Goal: Task Accomplishment & Management: Complete application form

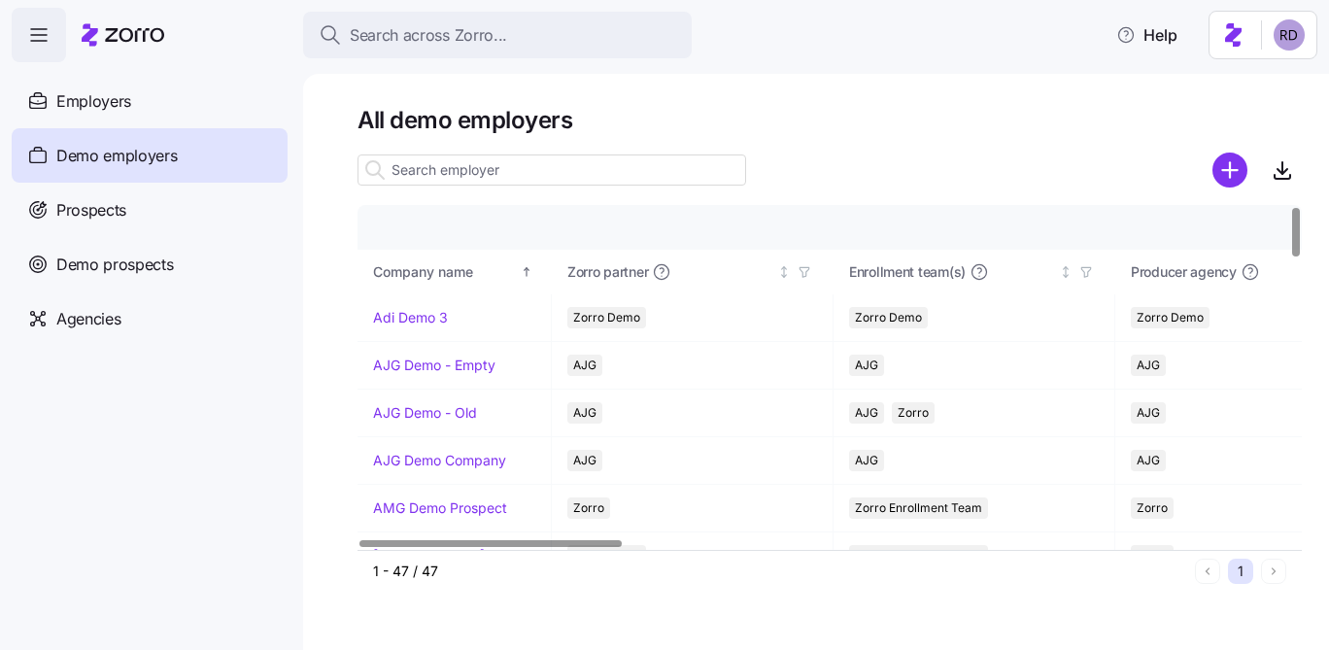
click at [1233, 170] on icon "add icon" at bounding box center [1229, 170] width 15 height 0
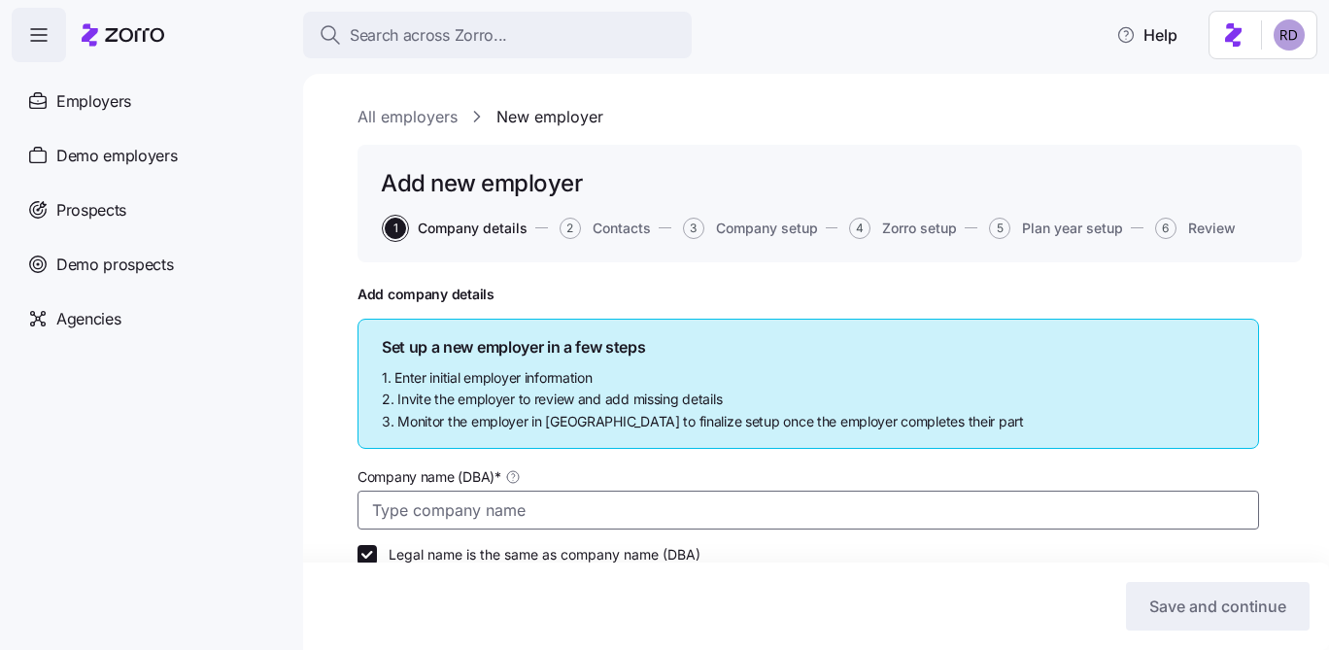
click at [461, 500] on input "Company name (DBA) *" at bounding box center [807, 510] width 901 height 39
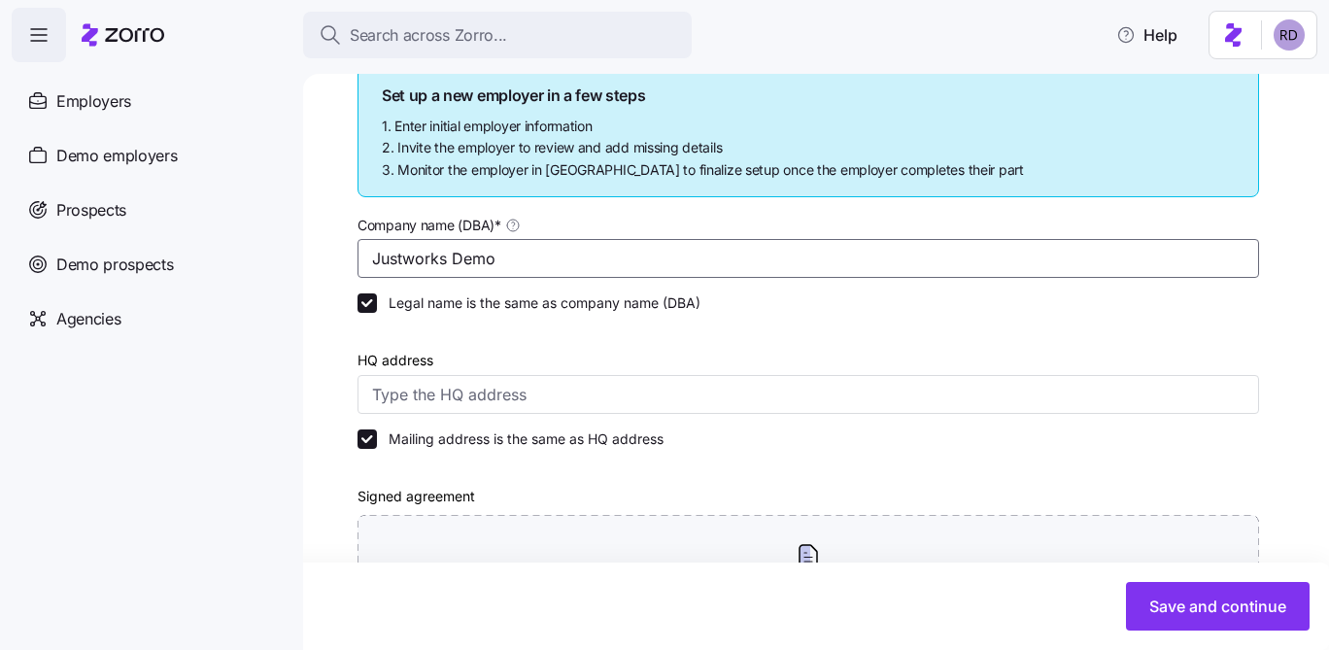
scroll to position [254, 0]
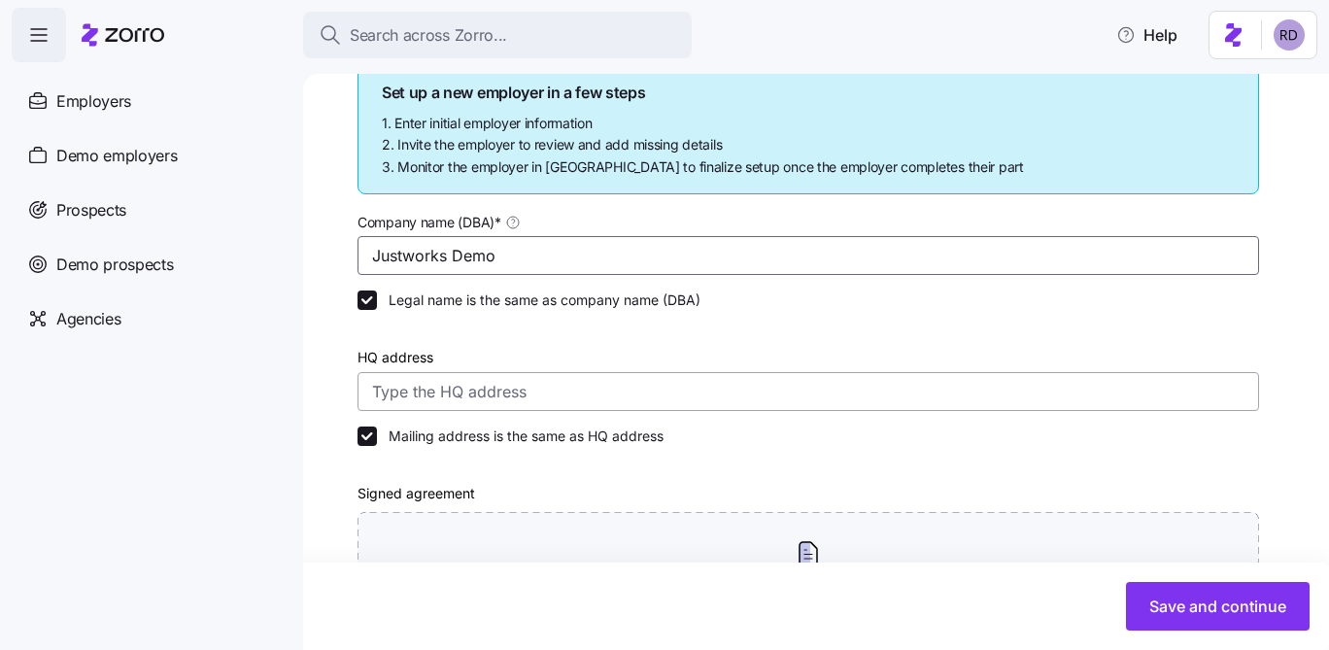
type input "Justworks Demo"
click at [457, 399] on input "HQ address" at bounding box center [807, 391] width 901 height 39
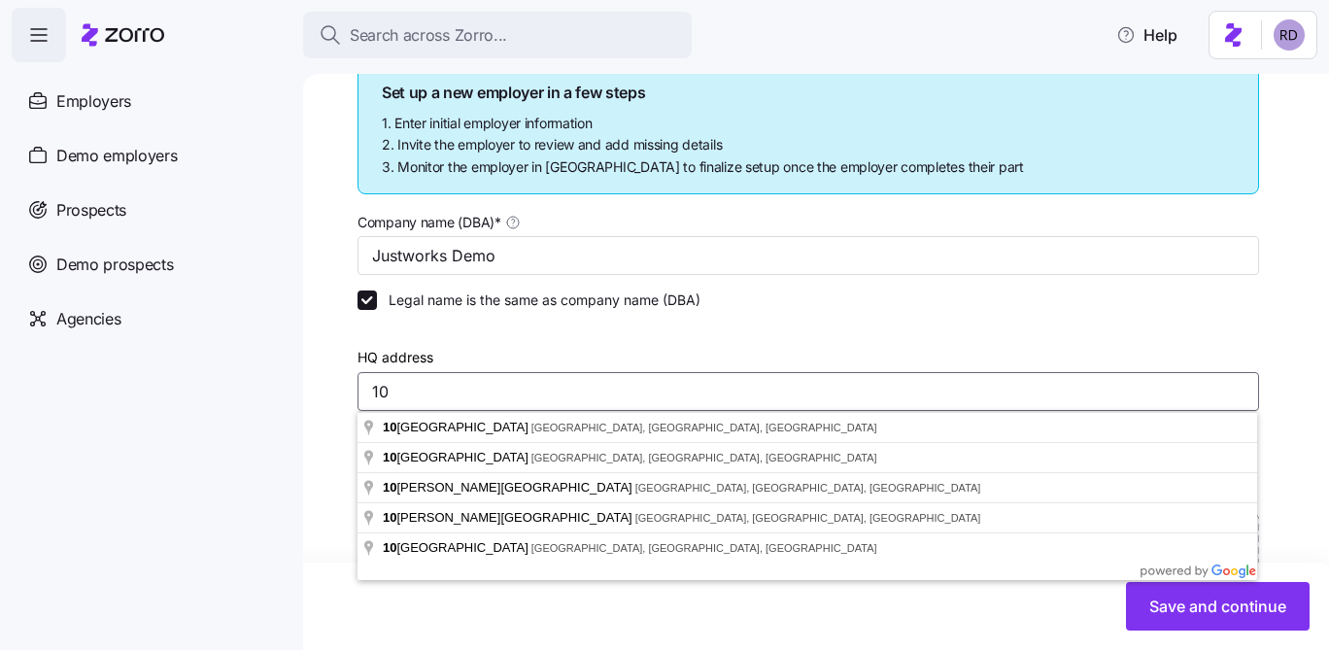
type input "1"
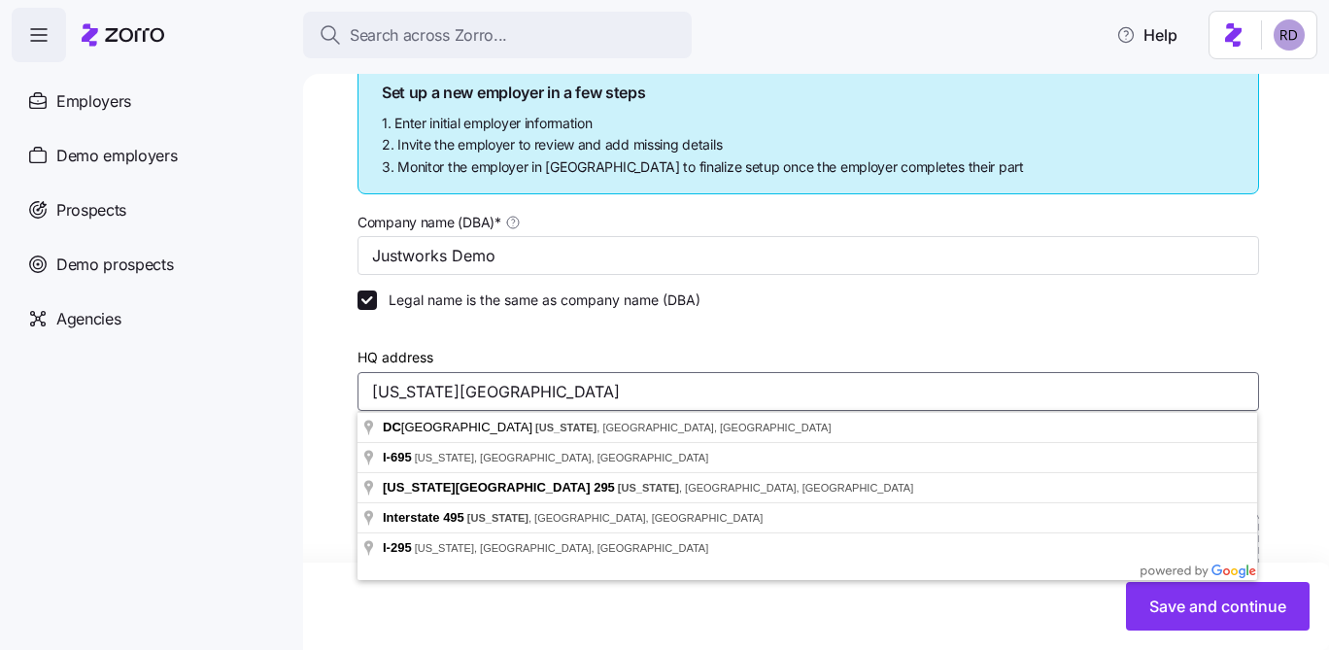
click at [372, 391] on input "[US_STATE][GEOGRAPHIC_DATA]" at bounding box center [807, 391] width 901 height 39
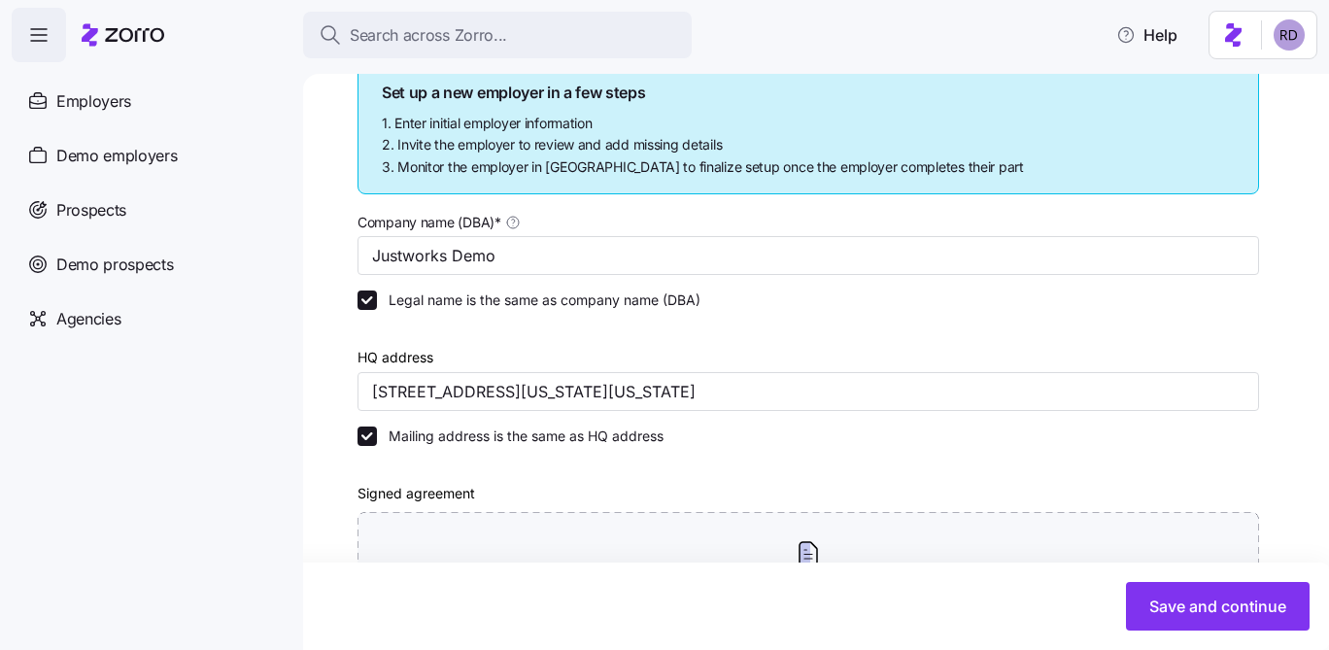
type input "[STREET_ADDRESS][US_STATE][US_STATE]"
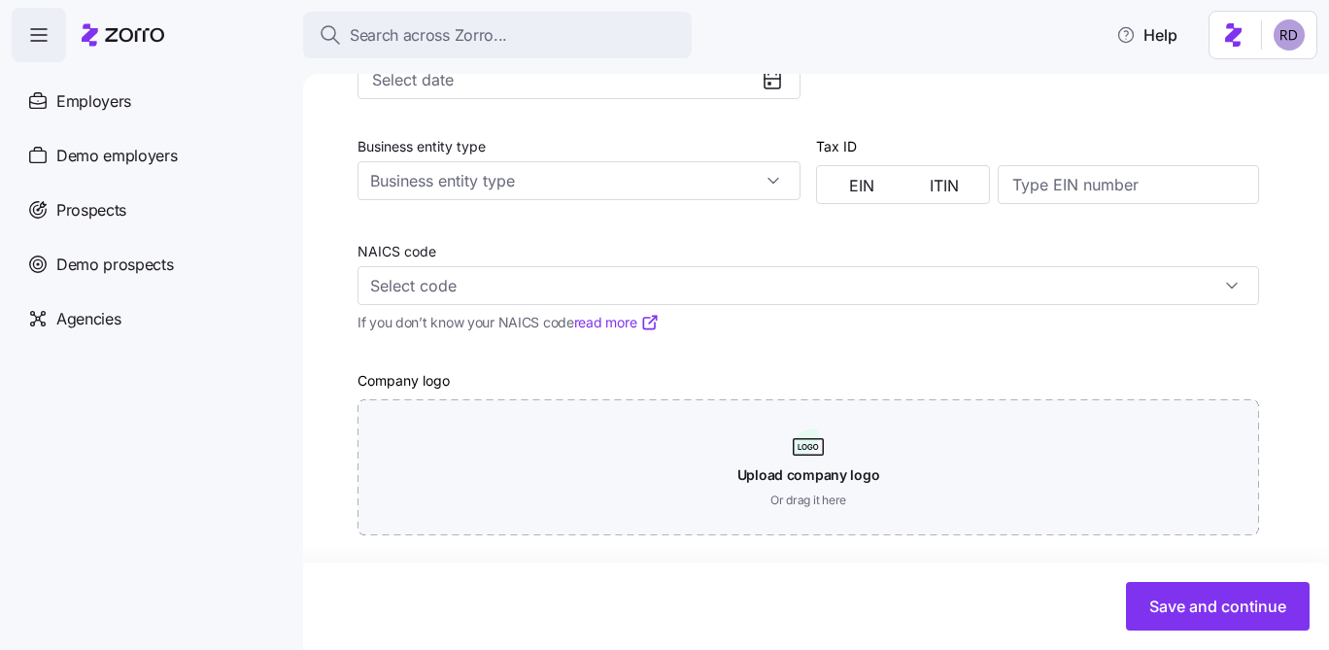
scroll to position [912, 0]
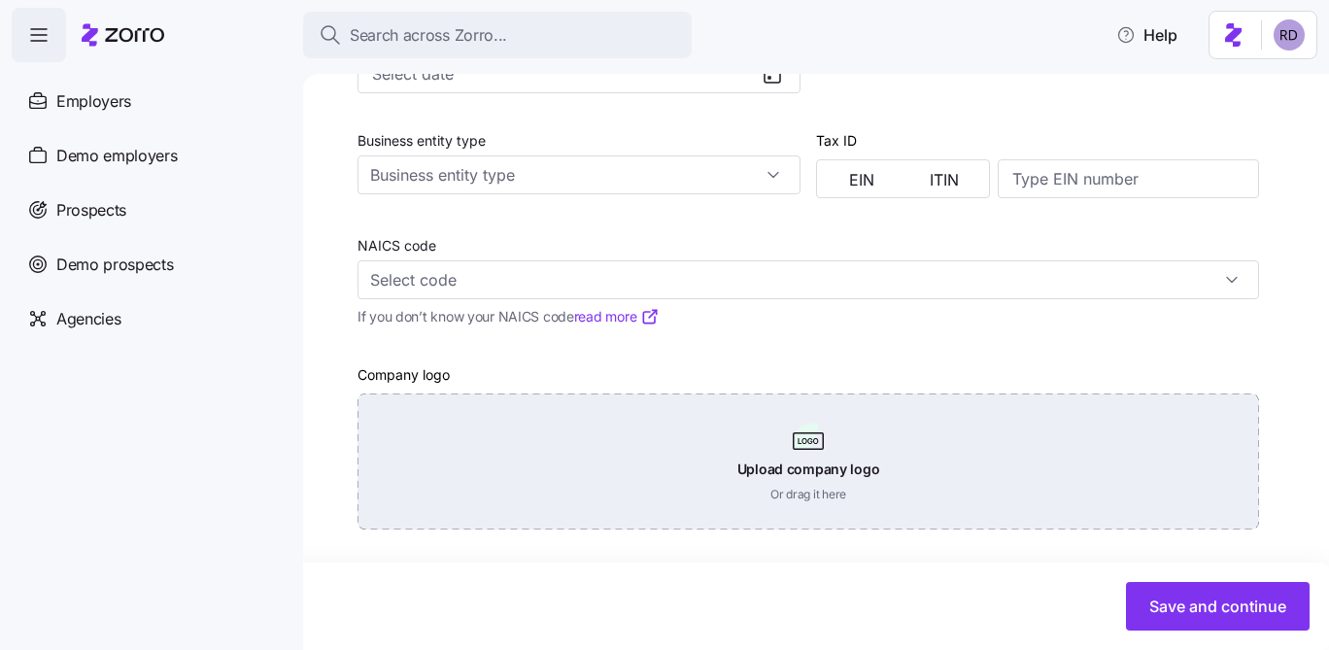
click at [673, 479] on div "Upload company logo Or drag it here" at bounding box center [807, 461] width 901 height 136
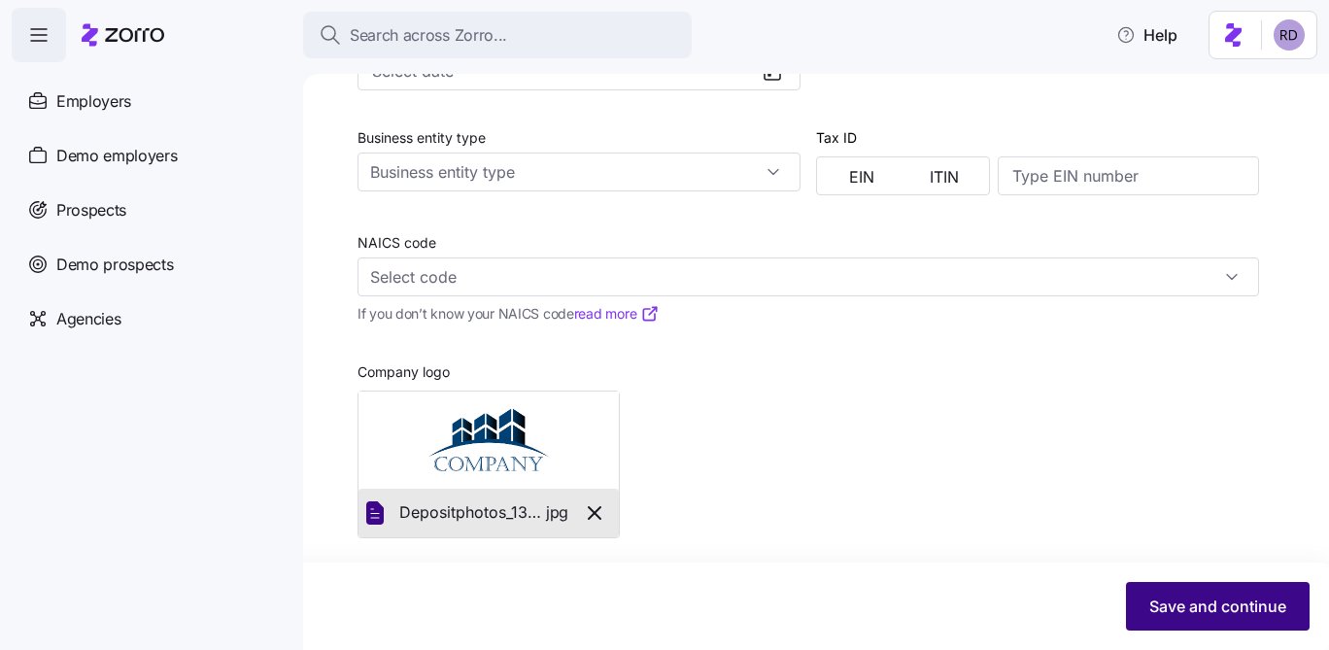
click at [1220, 588] on button "Save and continue" at bounding box center [1218, 606] width 184 height 49
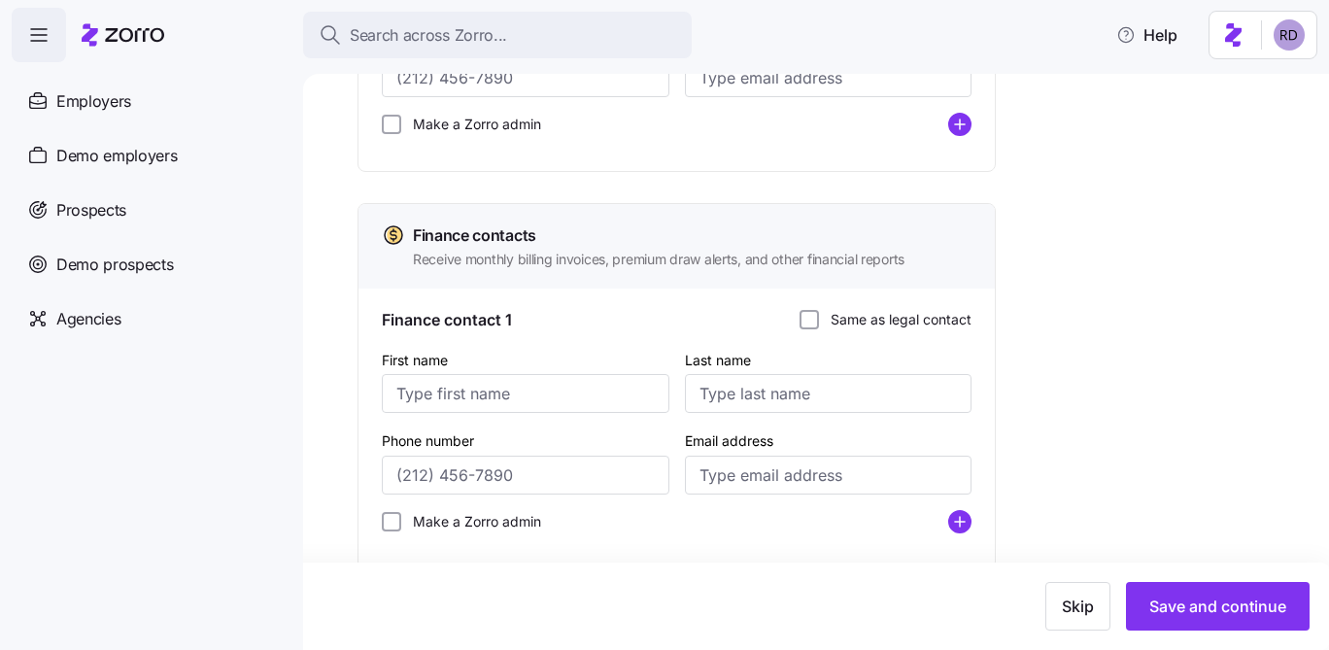
scroll to position [934, 0]
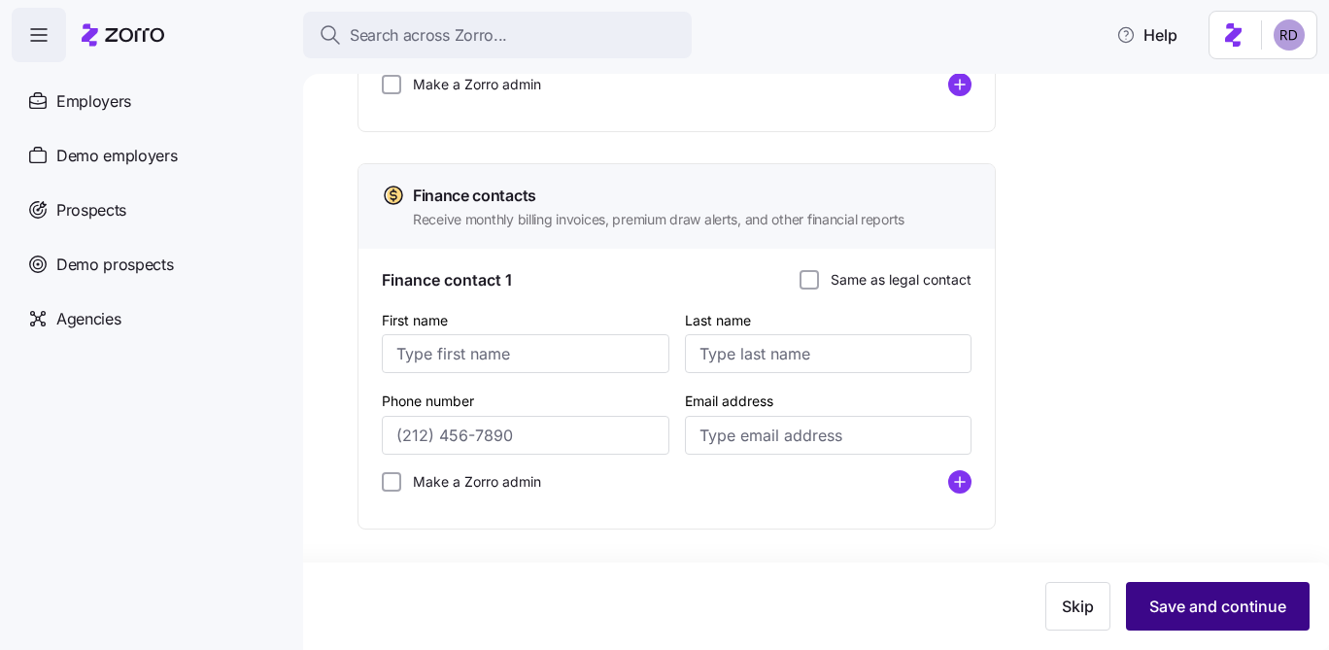
click at [1206, 601] on span "Save and continue" at bounding box center [1217, 605] width 137 height 23
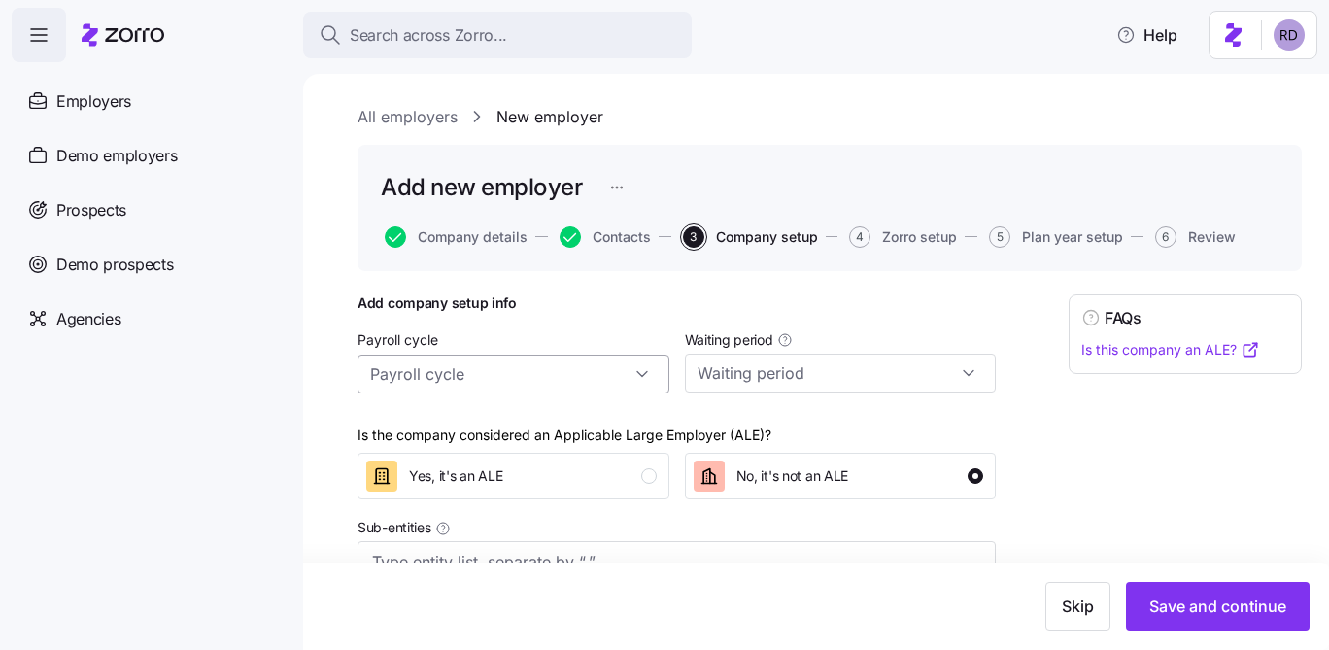
click at [617, 377] on input "Payroll cycle" at bounding box center [513, 374] width 312 height 39
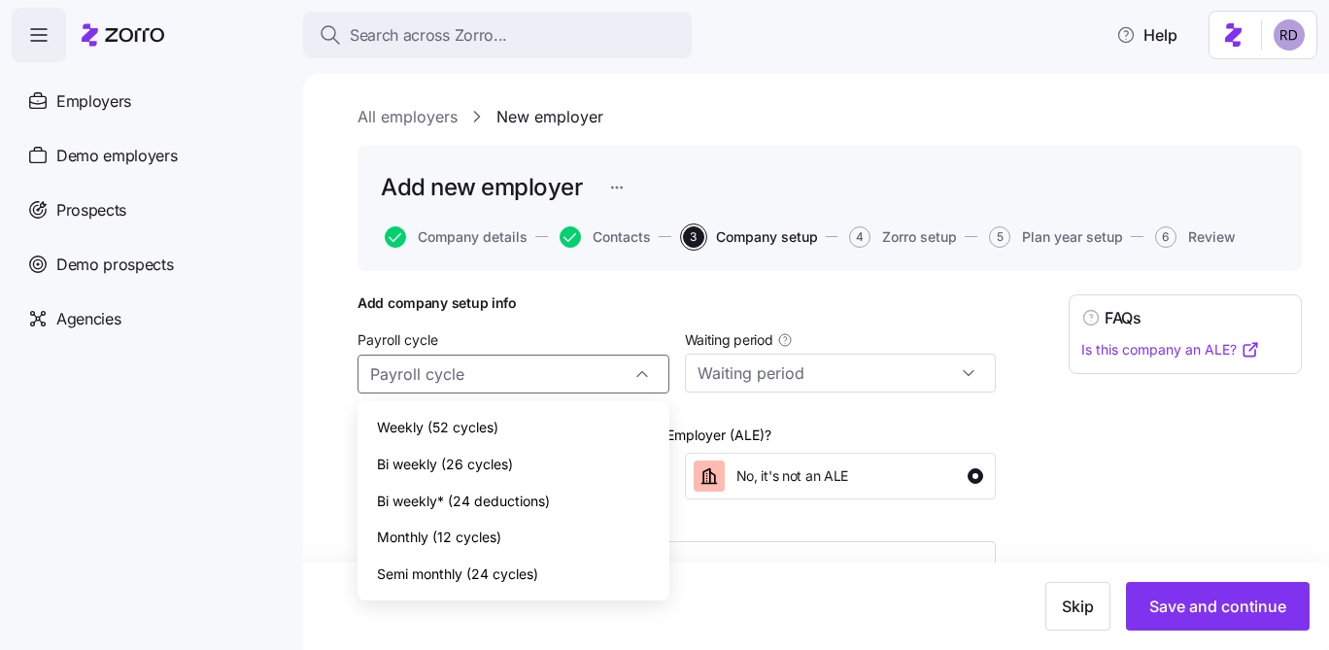
click at [518, 456] on div "Bi weekly (26 cycles)" at bounding box center [513, 464] width 296 height 37
type input "Bi weekly (26 cycles)"
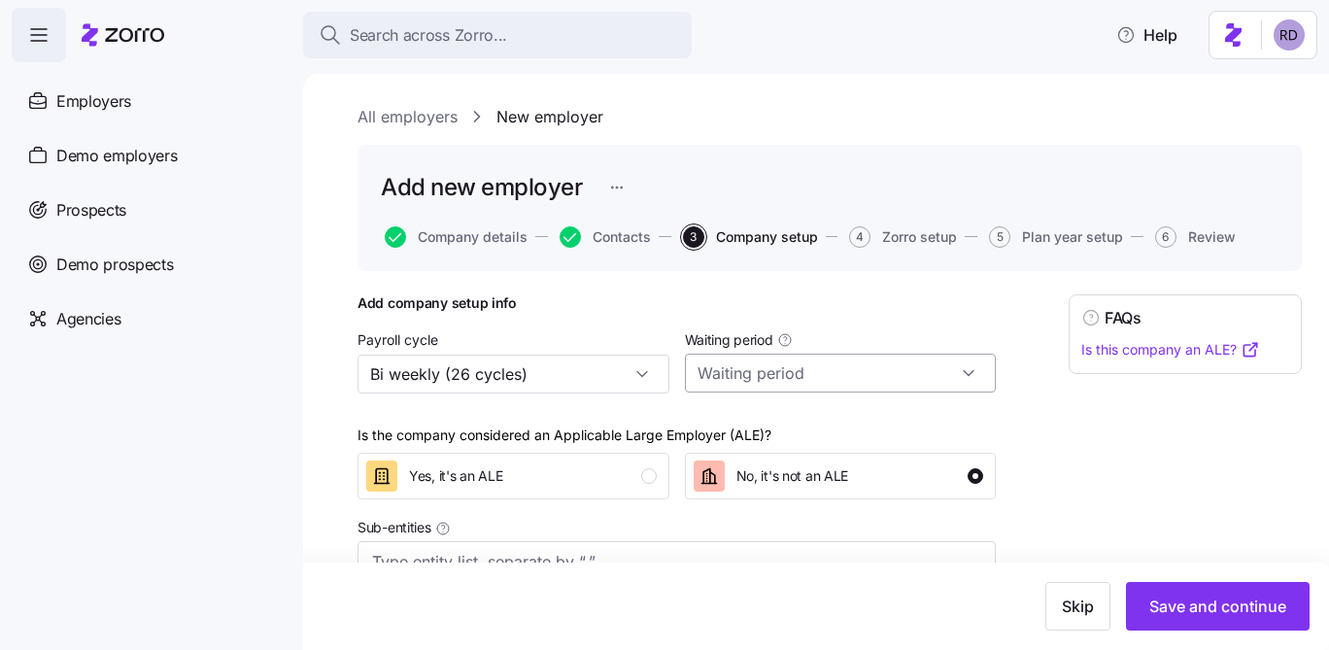
click at [849, 378] on input "Waiting period" at bounding box center [841, 373] width 312 height 39
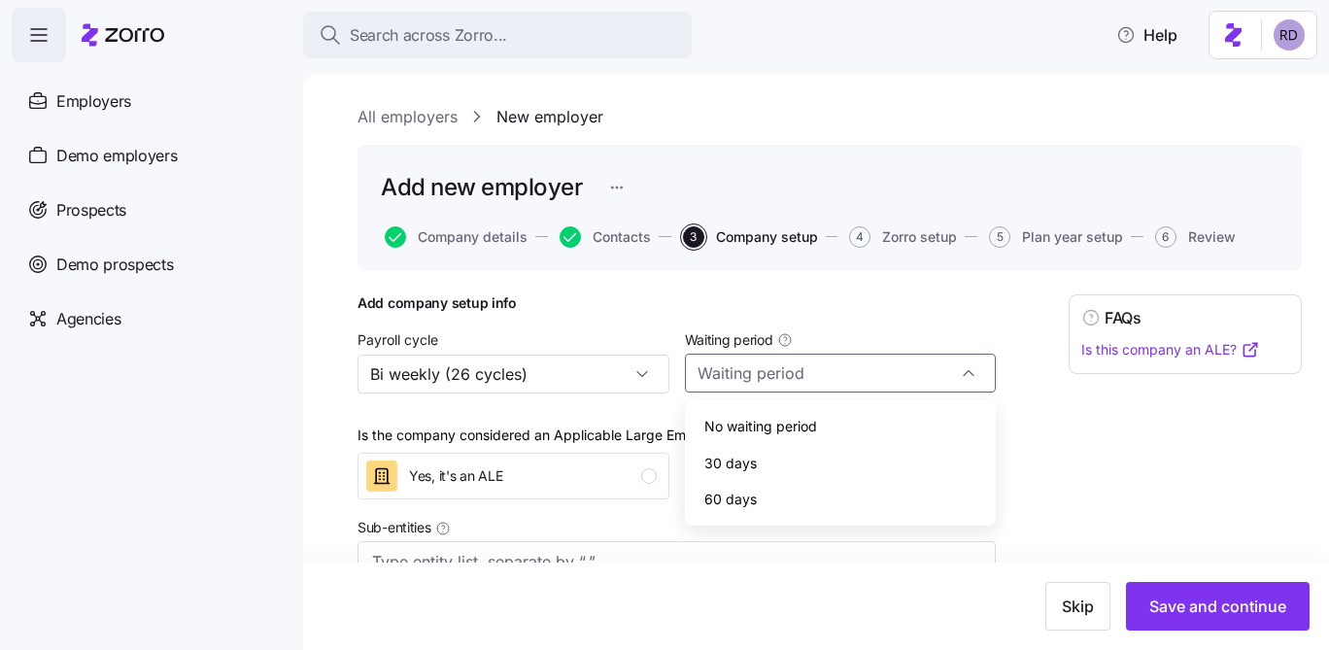
click at [801, 450] on div "30 days" at bounding box center [841, 463] width 296 height 37
type input "30 days"
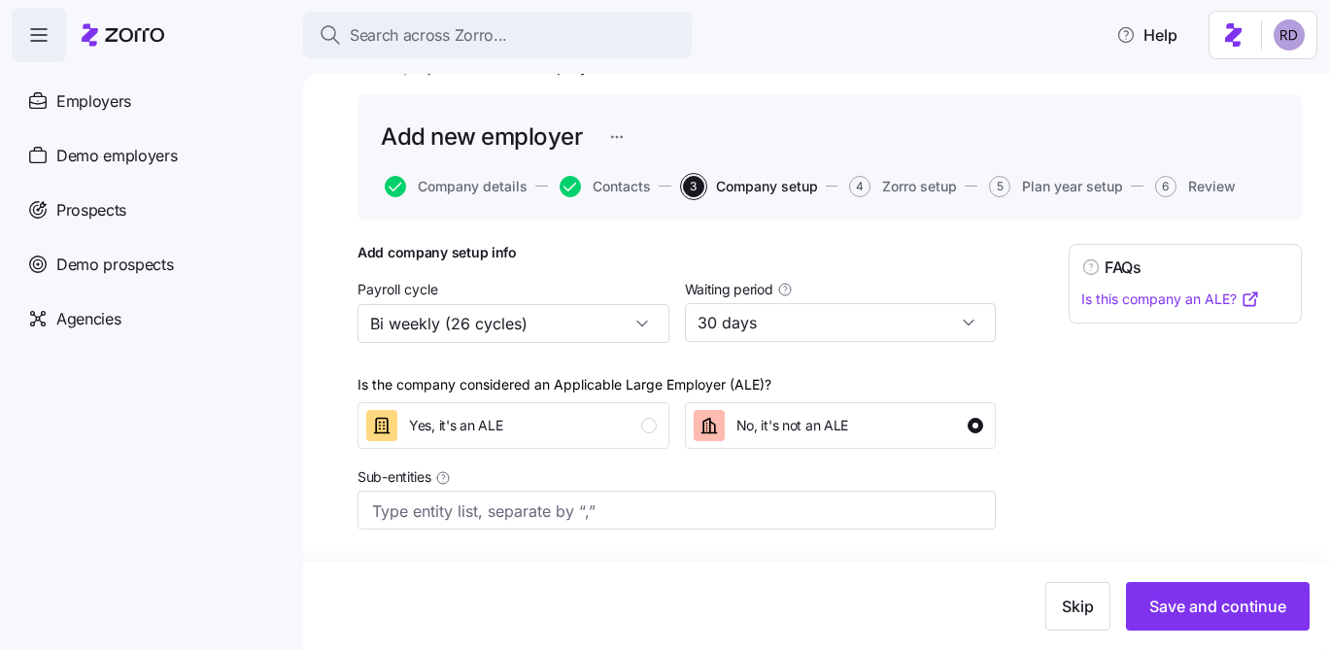
scroll to position [51, 0]
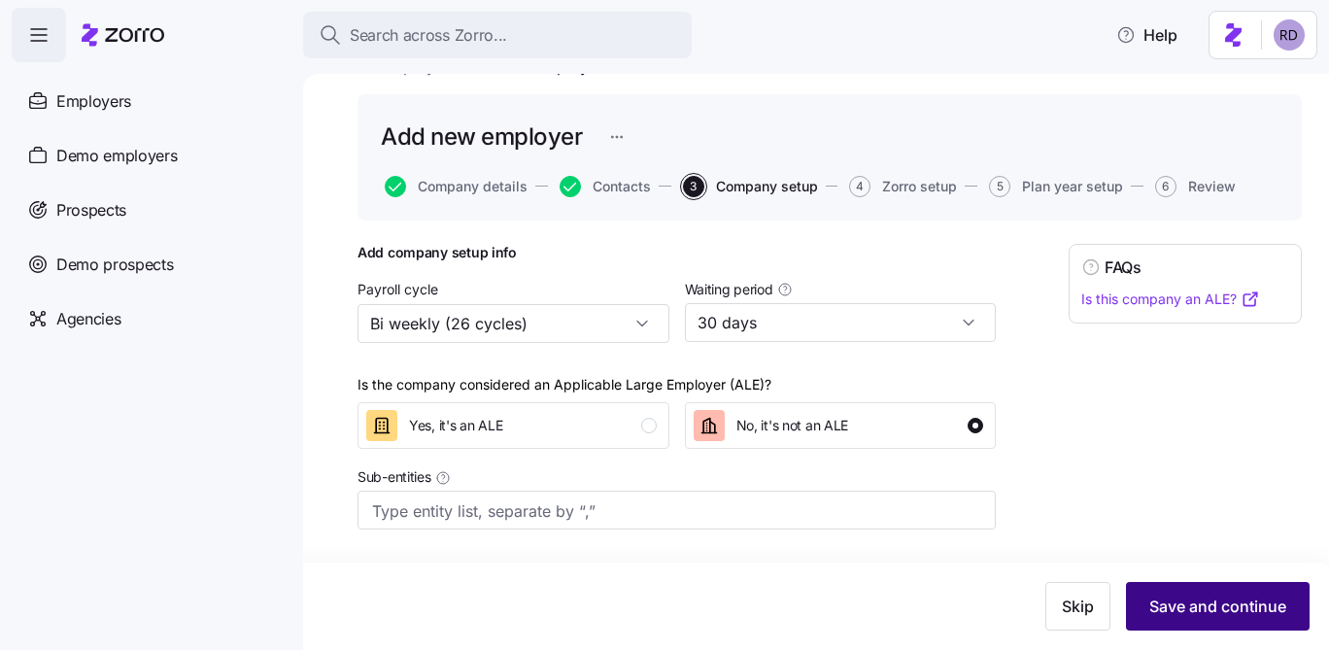
click at [1204, 594] on button "Save and continue" at bounding box center [1218, 606] width 184 height 49
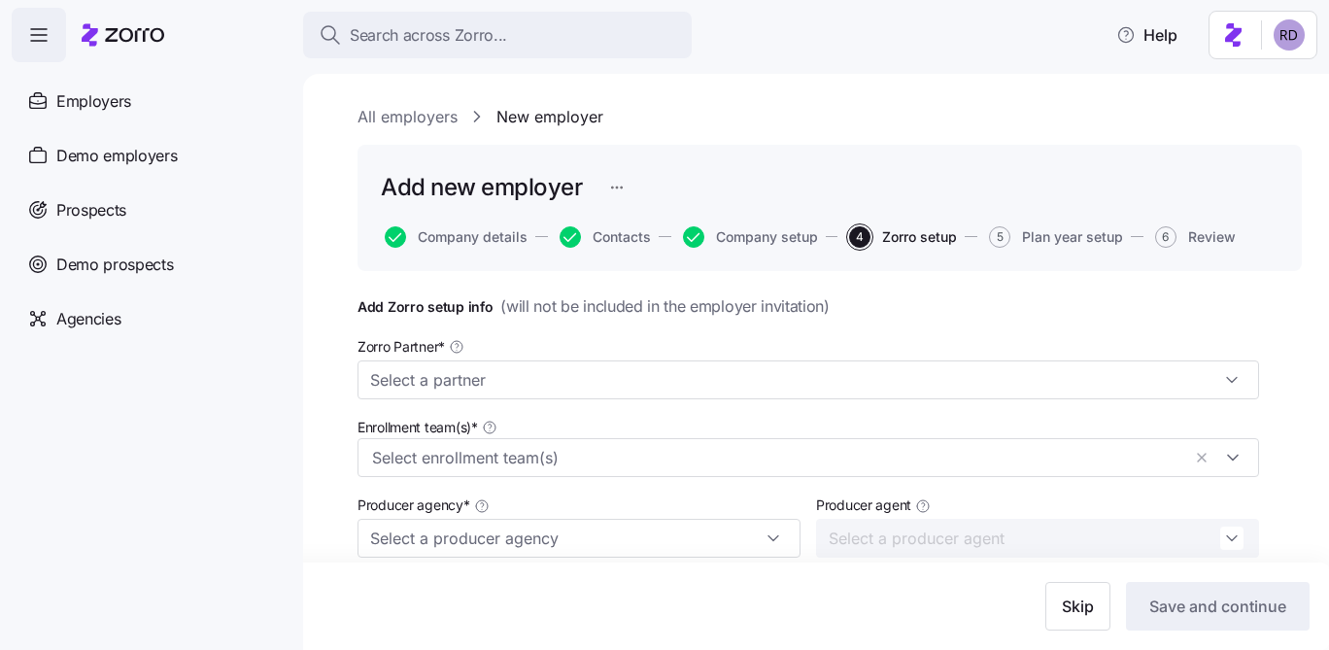
scroll to position [78, 0]
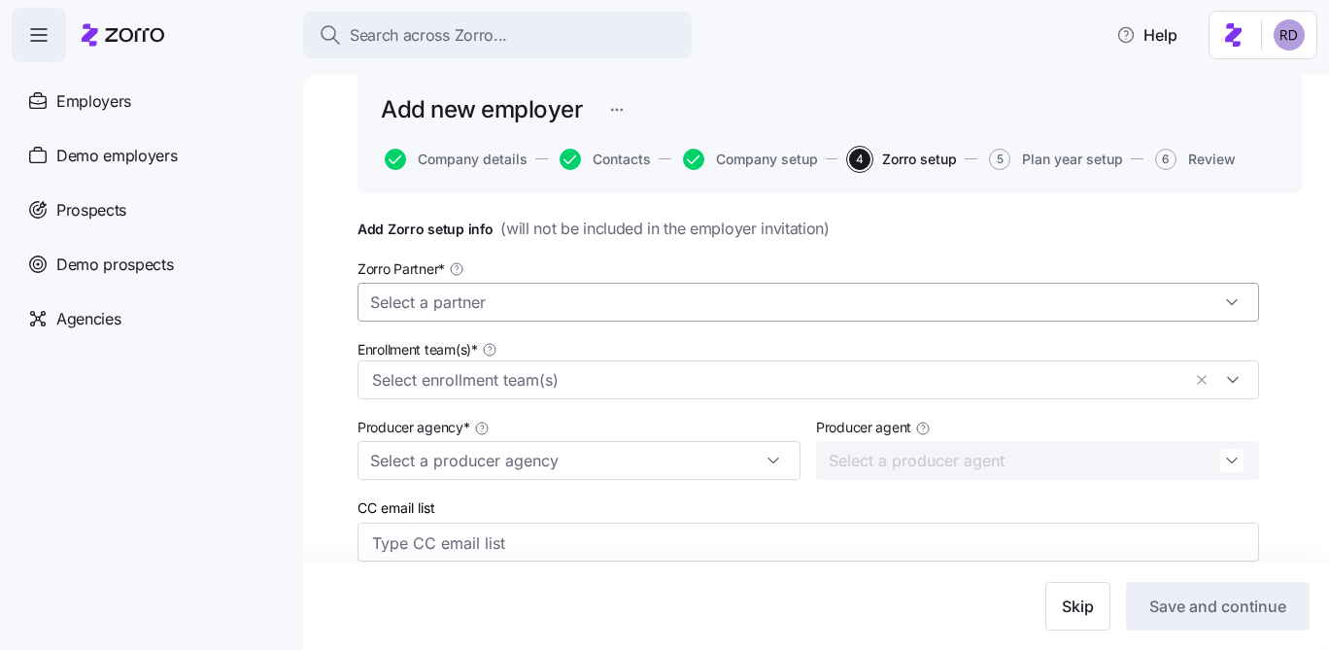
click at [733, 306] on input "Zorro Partner *" at bounding box center [807, 302] width 901 height 39
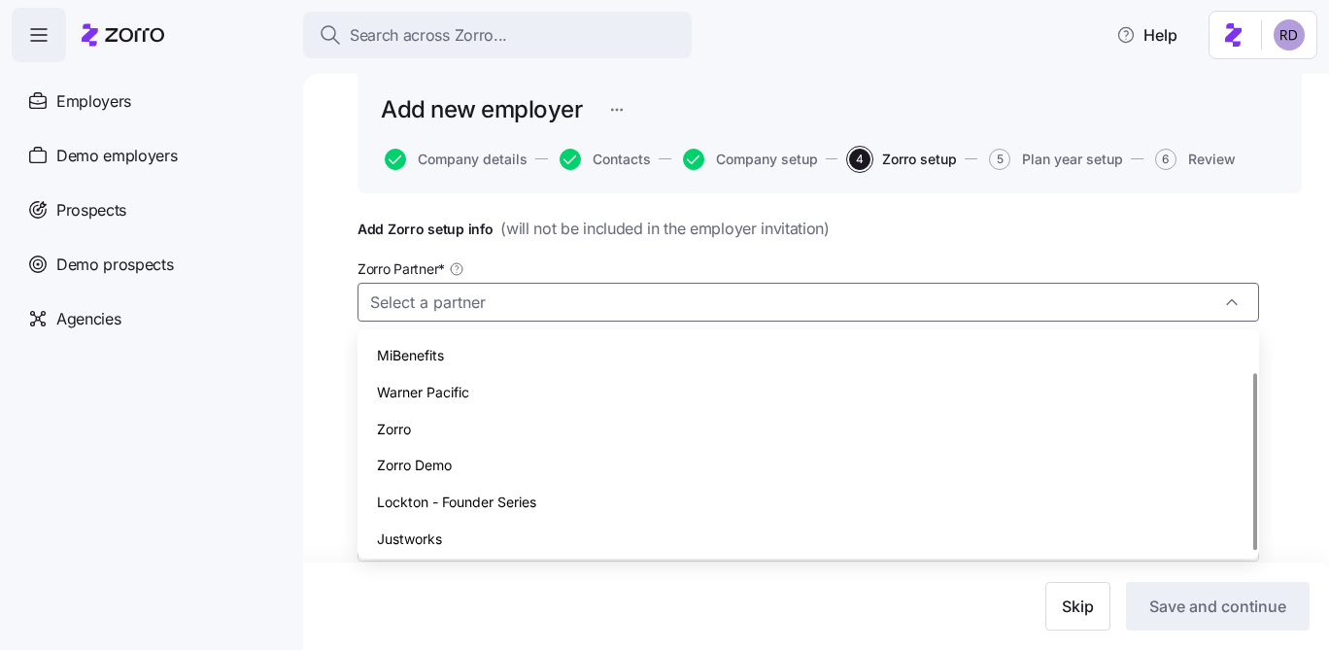
scroll to position [43, 0]
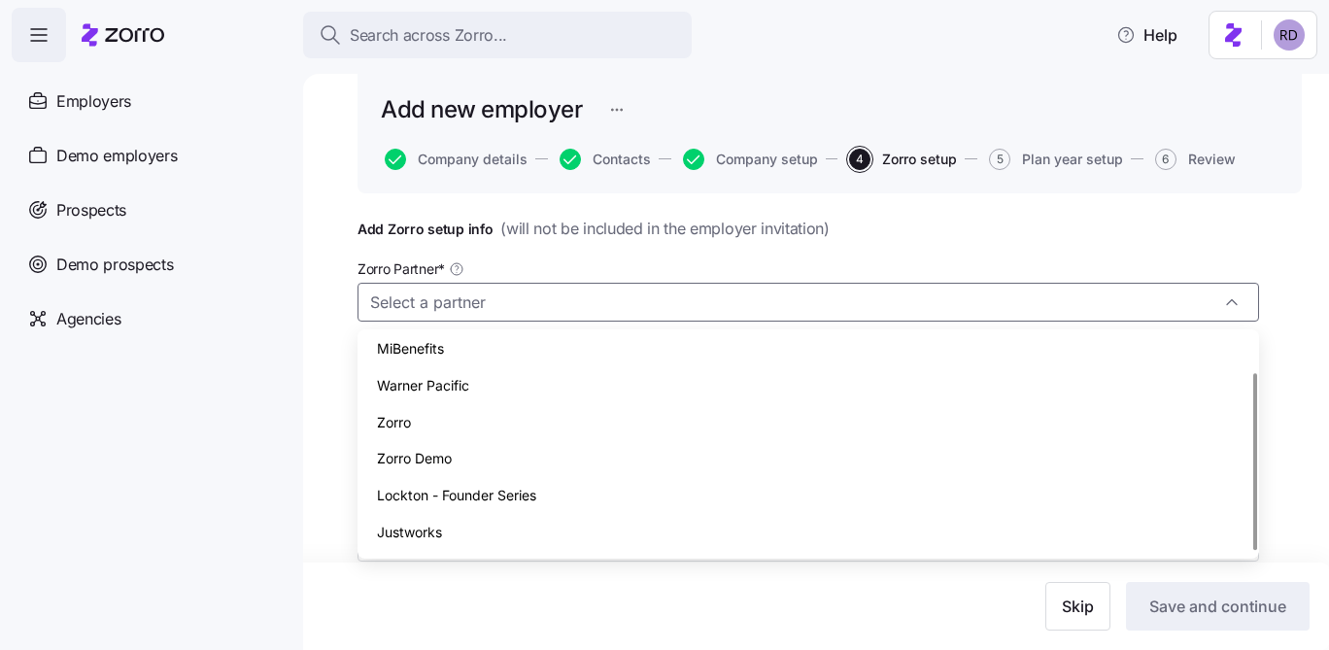
click at [498, 526] on div "Justworks" at bounding box center [808, 532] width 886 height 37
type input "Justworks"
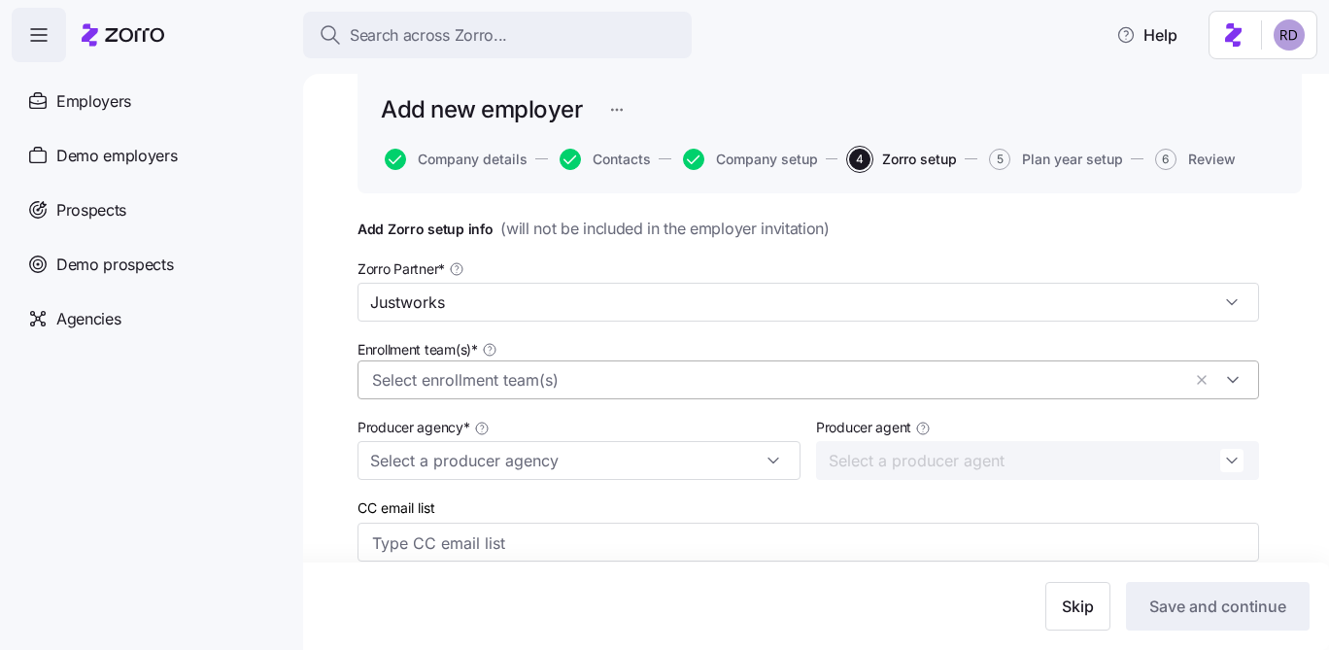
click at [454, 382] on input "Enrollment team(s) *" at bounding box center [776, 380] width 808 height 25
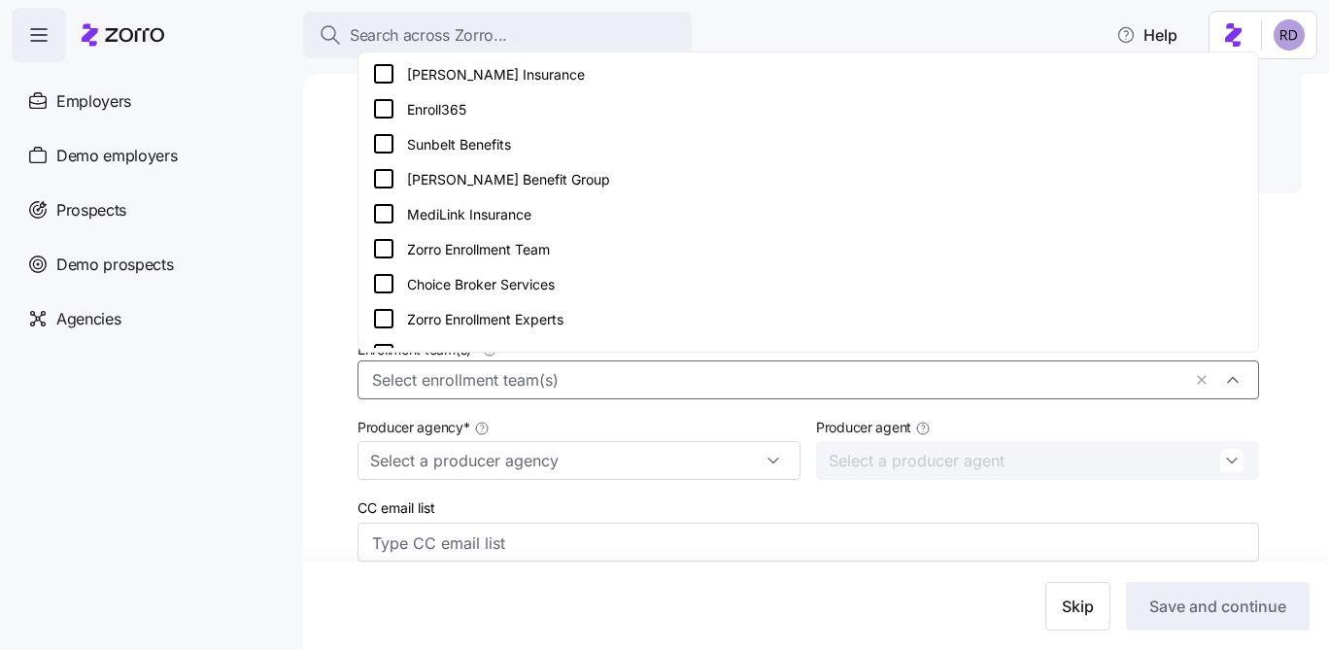
click at [553, 248] on div "Zorro Enrollment Team" at bounding box center [808, 248] width 872 height 23
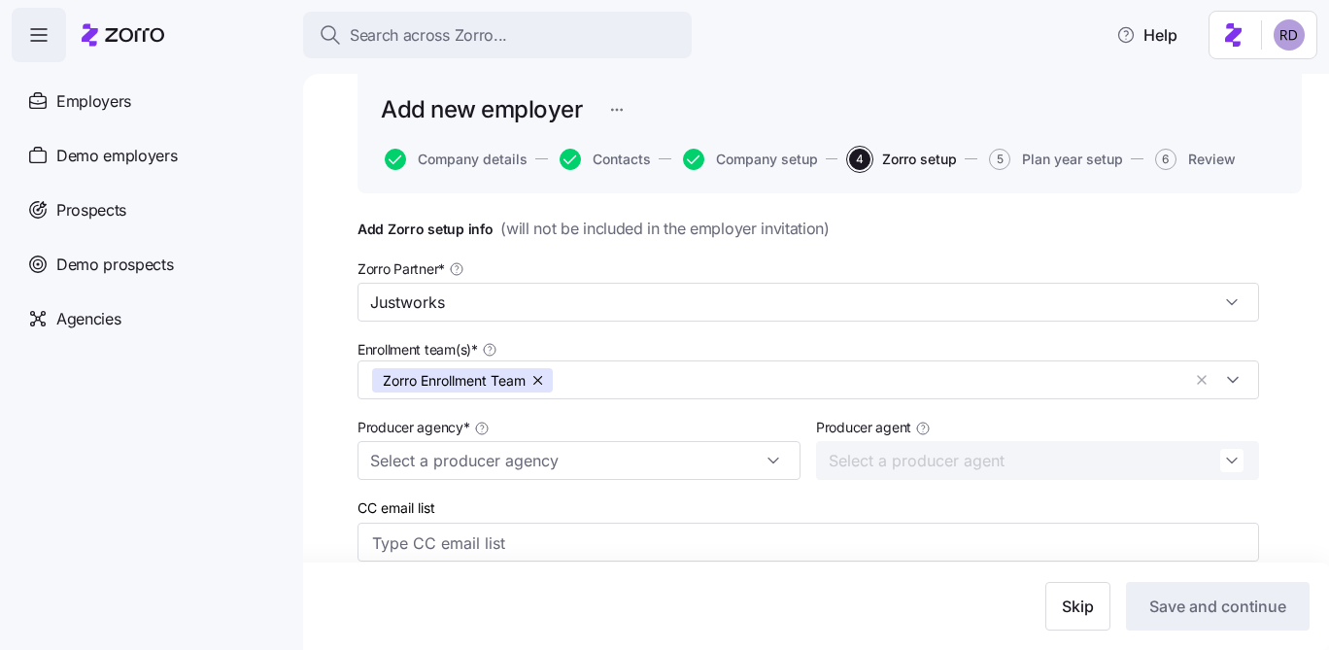
click at [422, 418] on span "Producer agency *" at bounding box center [413, 427] width 113 height 19
click at [422, 441] on input "Producer agency *" at bounding box center [578, 460] width 443 height 39
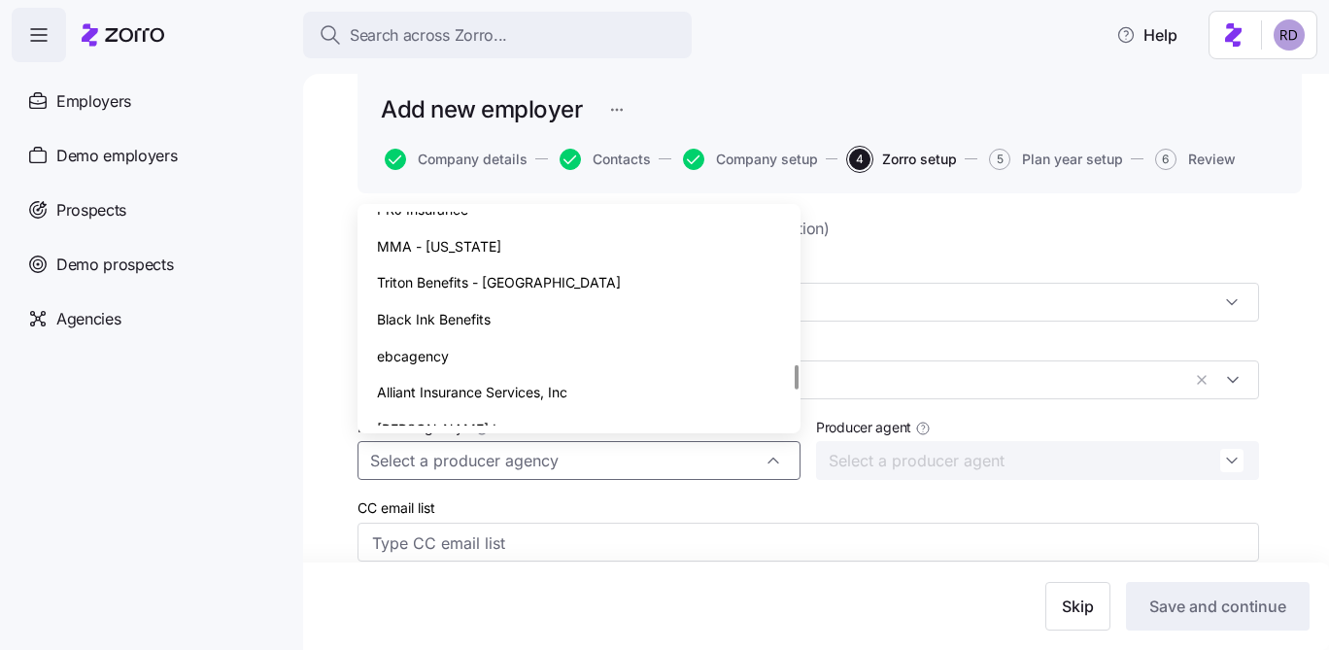
scroll to position [1539, 0]
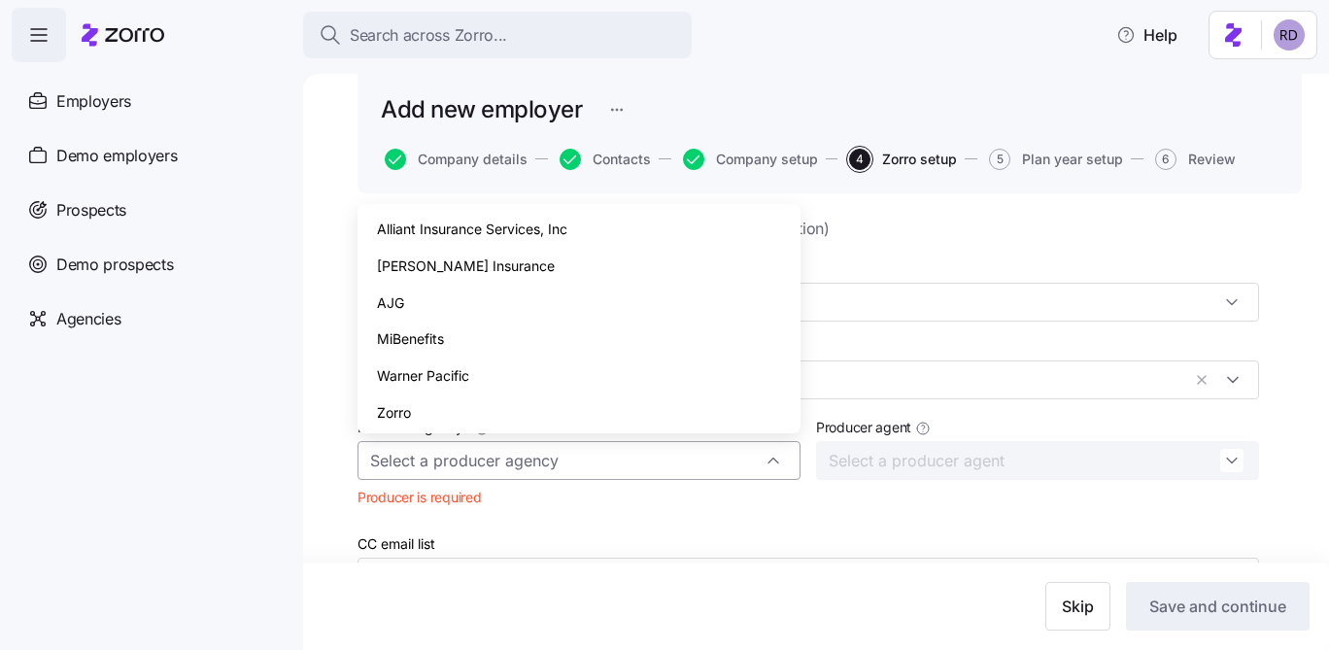
click at [563, 464] on input "Producer agency *" at bounding box center [578, 460] width 443 height 39
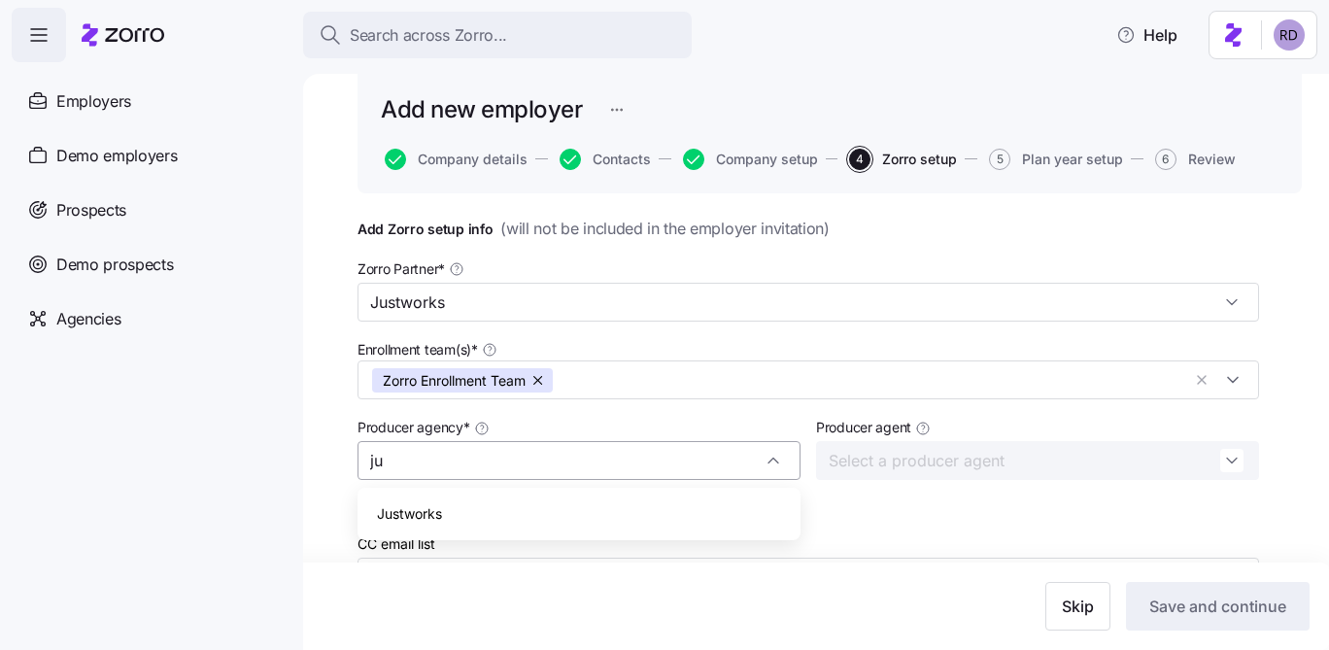
scroll to position [0, 0]
click at [511, 504] on div "Justworks" at bounding box center [578, 513] width 427 height 37
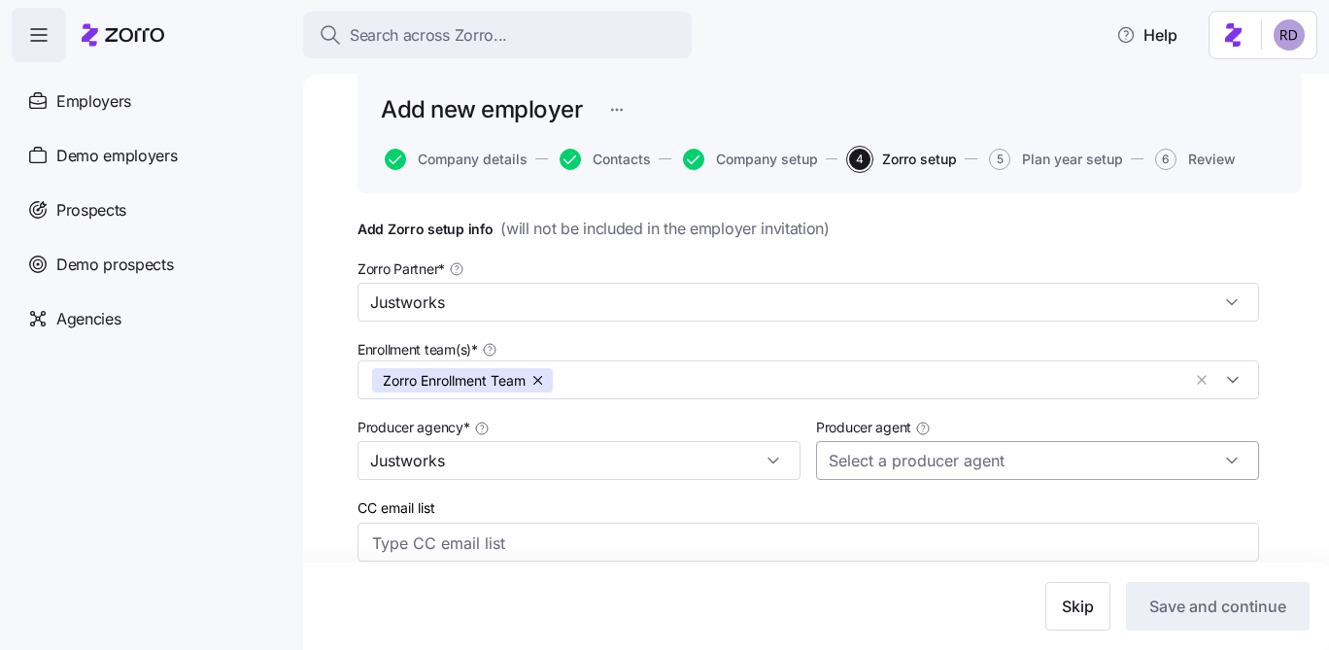
type input "Justworks"
click at [870, 461] on input "Producer agent" at bounding box center [1037, 460] width 443 height 39
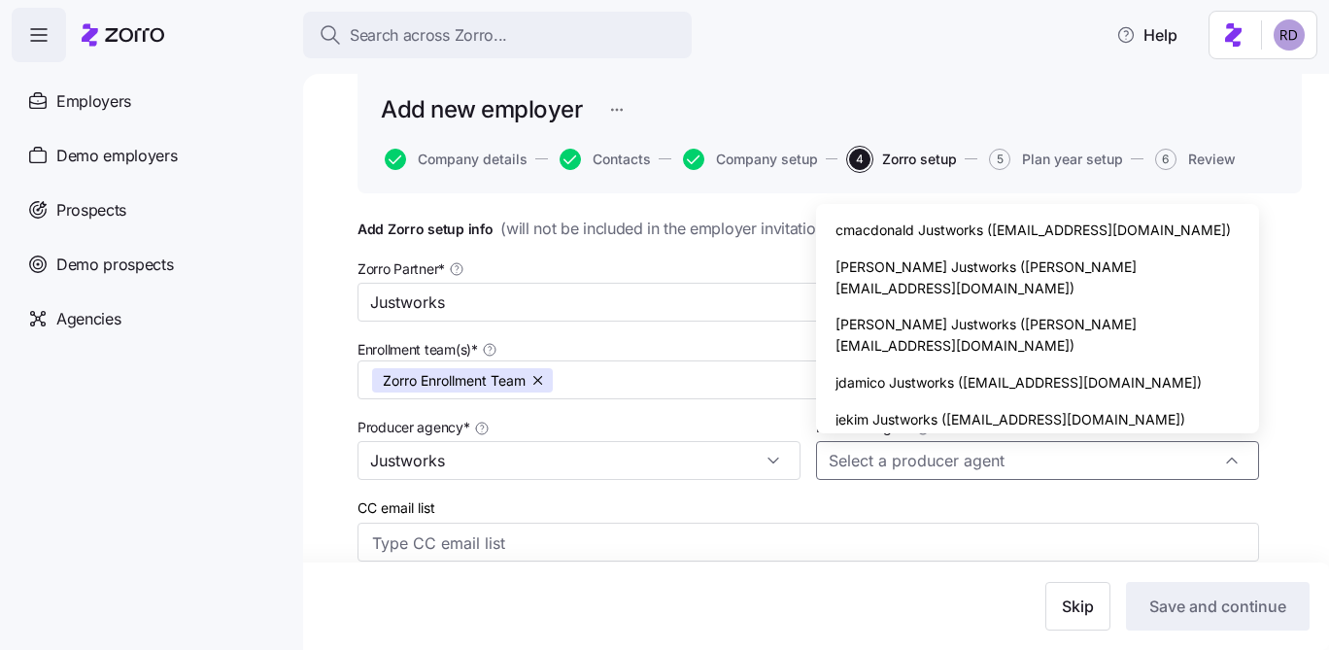
click at [781, 415] on div "Producer agency * Justworks" at bounding box center [578, 447] width 443 height 65
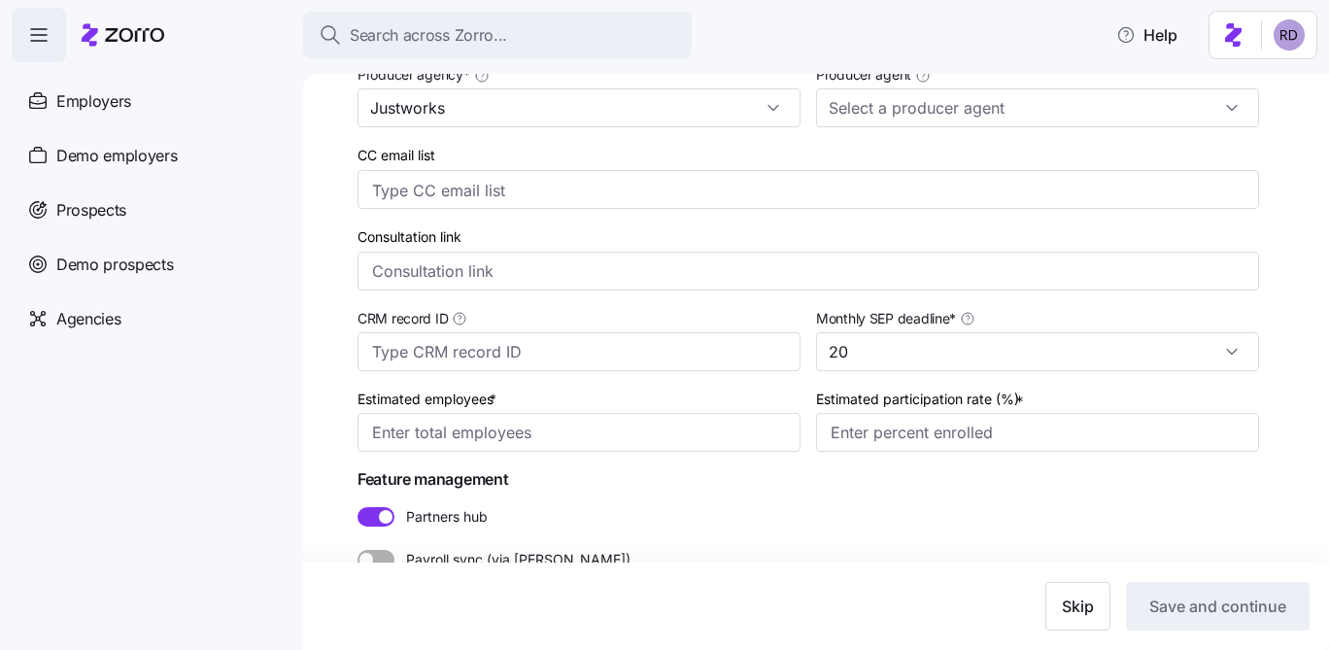
scroll to position [432, 0]
click at [543, 429] on input "Estimated employees *" at bounding box center [578, 430] width 443 height 39
type input "25"
click at [530, 428] on input "25" at bounding box center [578, 430] width 443 height 39
click at [873, 441] on input "Estimated participation rate (%) *" at bounding box center [1037, 430] width 443 height 39
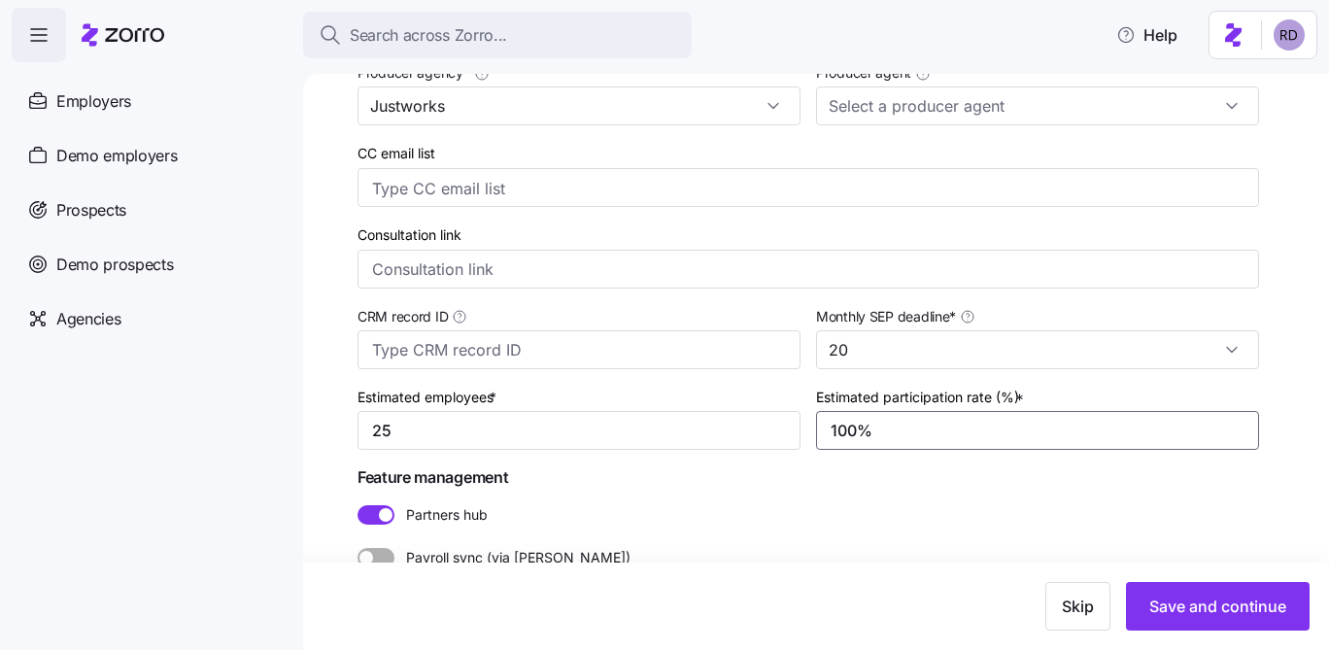
scroll to position [472, 0]
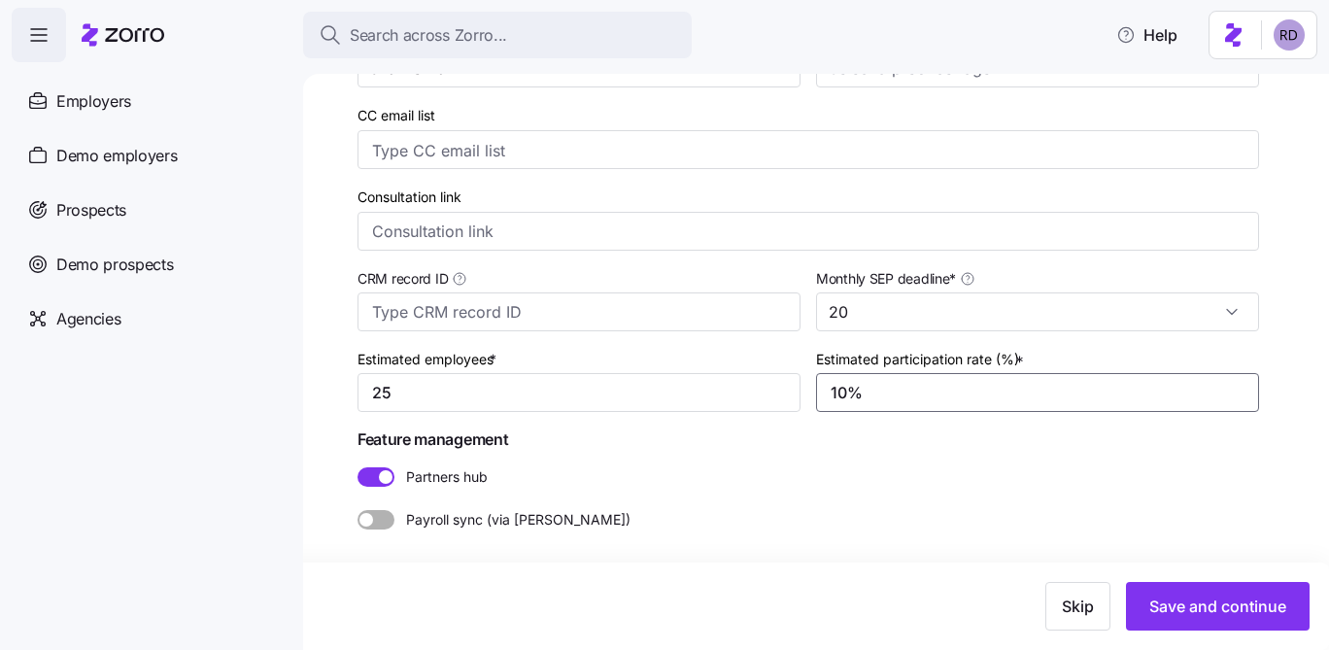
type input "1%"
click at [877, 457] on div "Add Zorro setup info ( will not be included in the employer invitation ) Zorro …" at bounding box center [807, 176] width 901 height 705
click at [848, 382] on input "95%" at bounding box center [1037, 392] width 443 height 39
type input "90%"
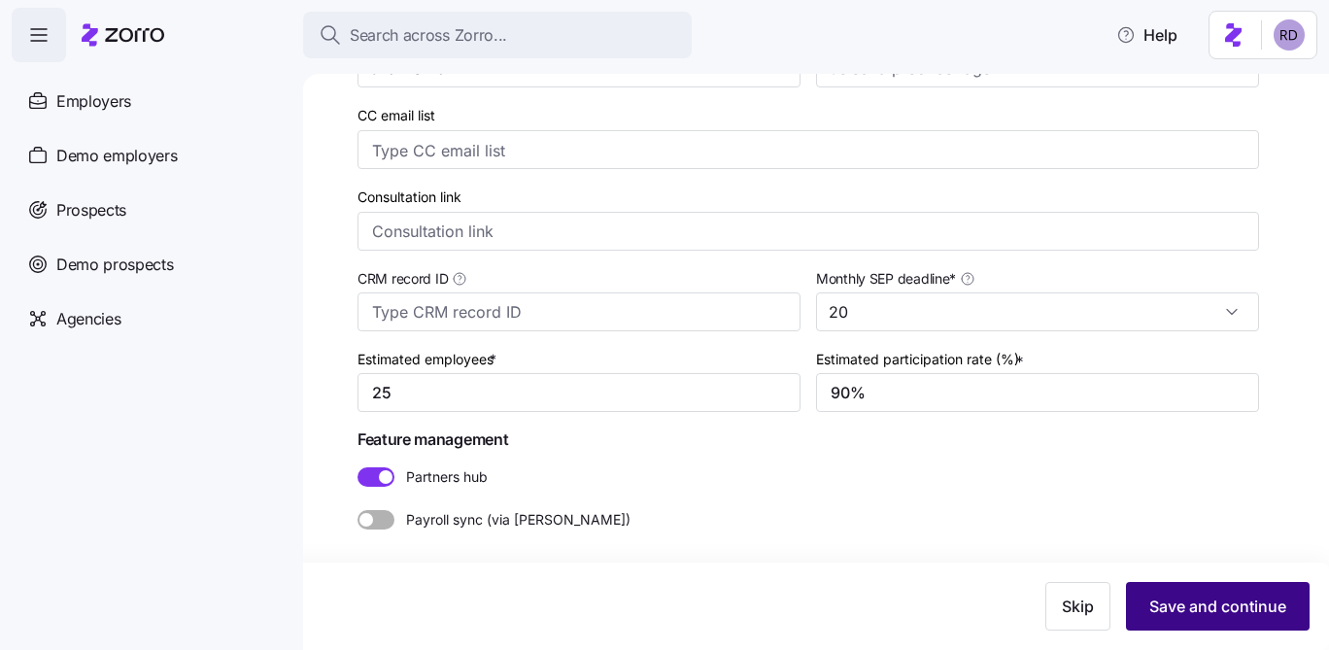
click at [1260, 620] on button "Save and continue" at bounding box center [1218, 606] width 184 height 49
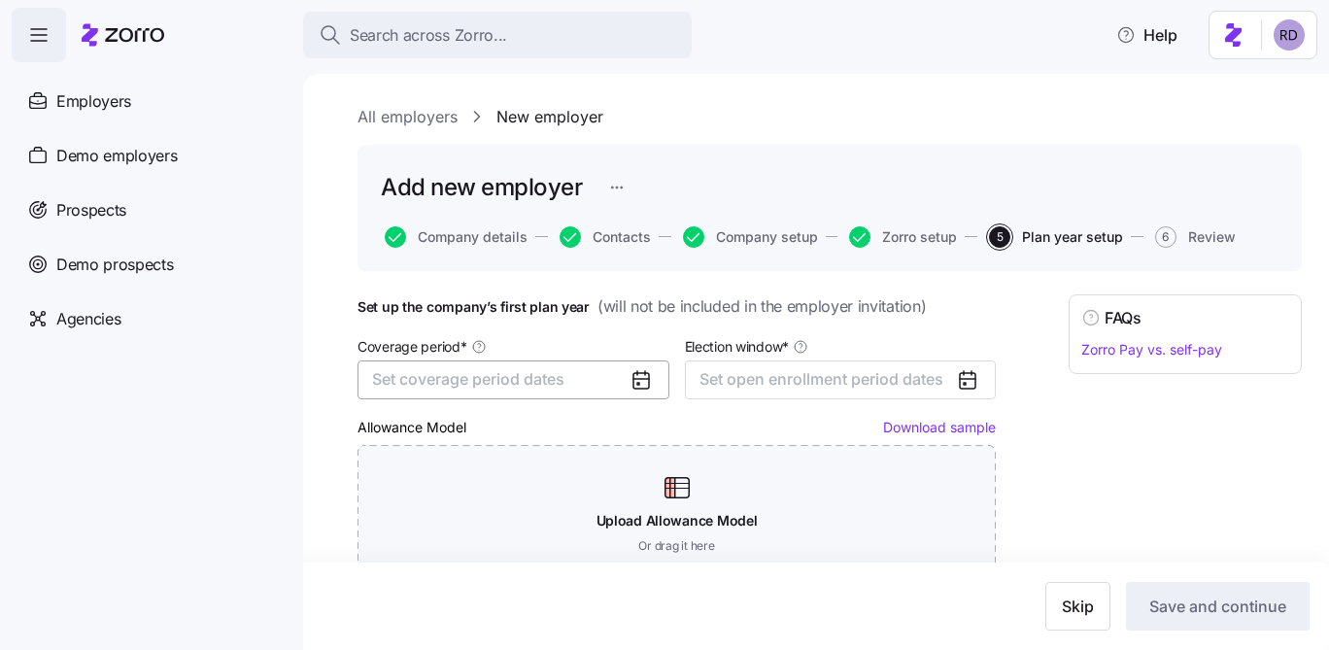
click at [537, 384] on span "Set coverage period dates" at bounding box center [468, 378] width 192 height 19
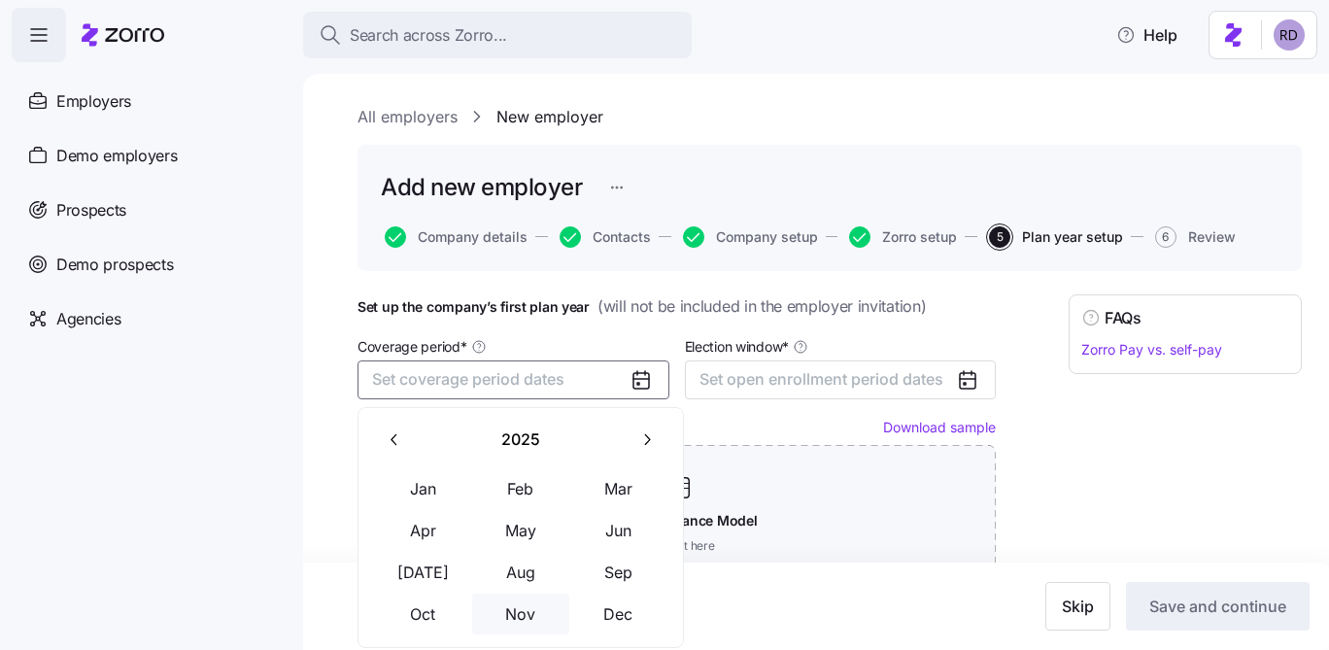
click at [538, 607] on button "Nov" at bounding box center [520, 613] width 97 height 41
click at [619, 641] on div "[DATE] Feb Mar Apr May Jun [DATE] Aug Sep Oct Nov Dec" at bounding box center [520, 527] width 326 height 241
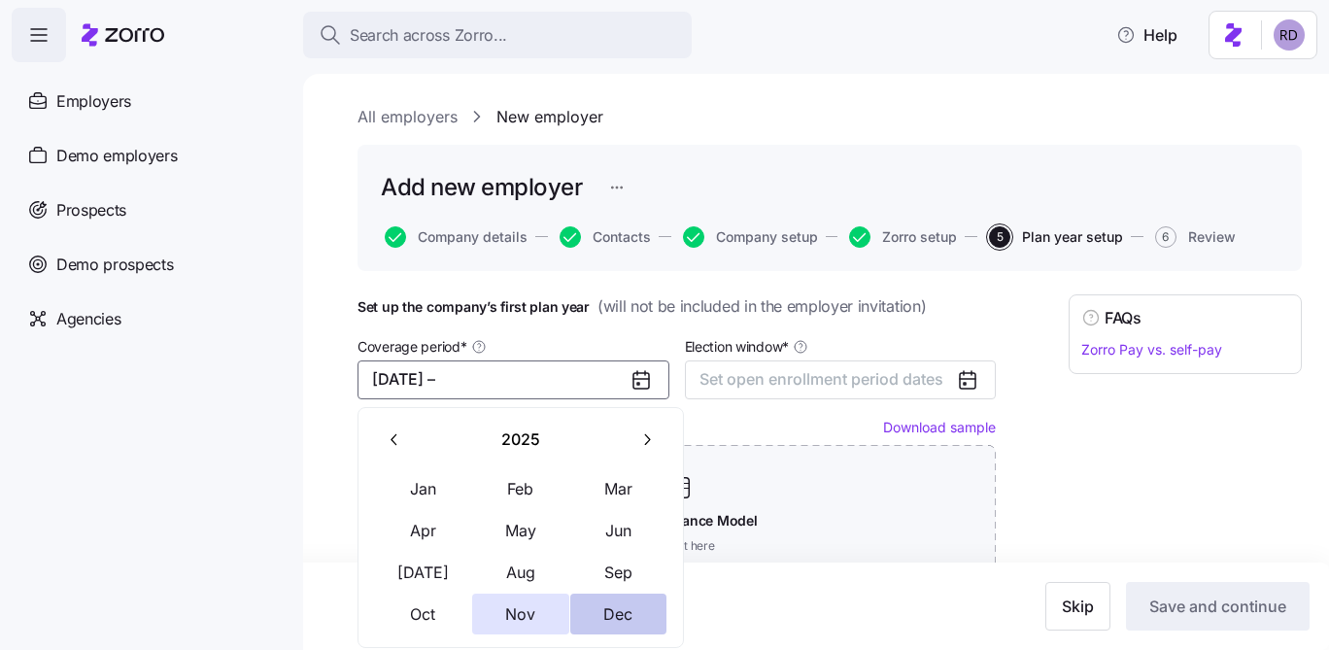
click at [622, 620] on button "Dec" at bounding box center [618, 613] width 97 height 41
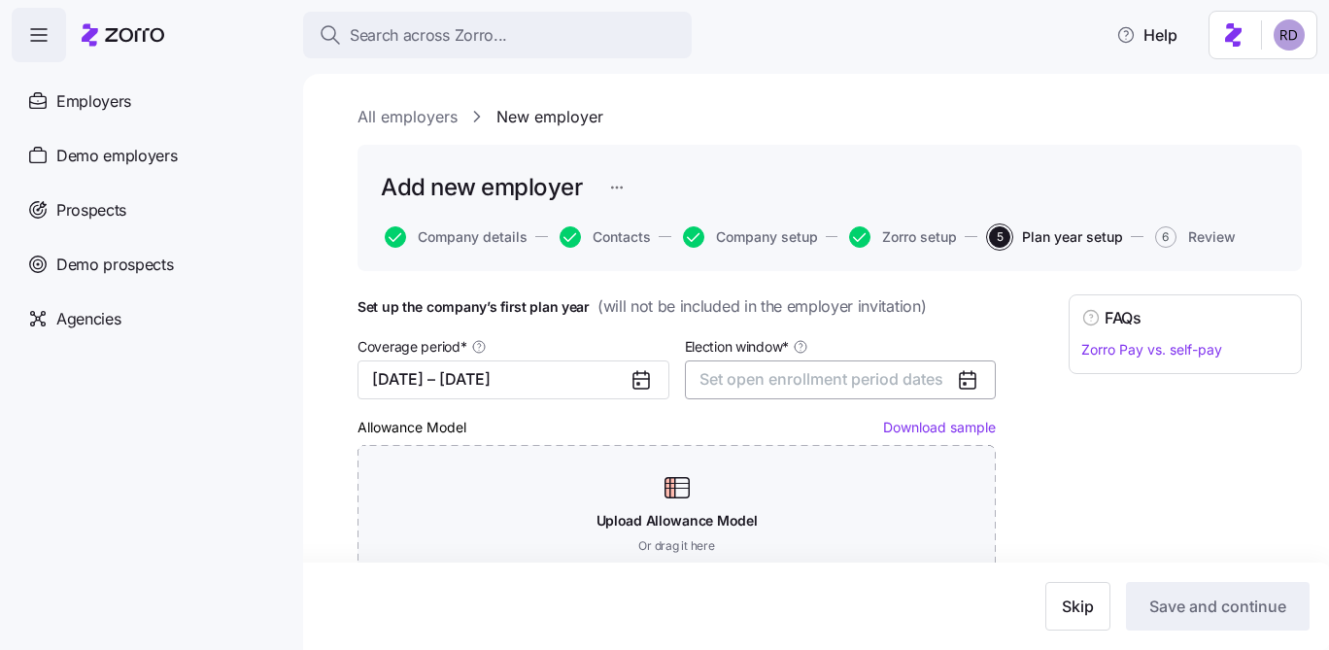
click at [774, 383] on span "Set open enrollment period dates" at bounding box center [821, 378] width 244 height 19
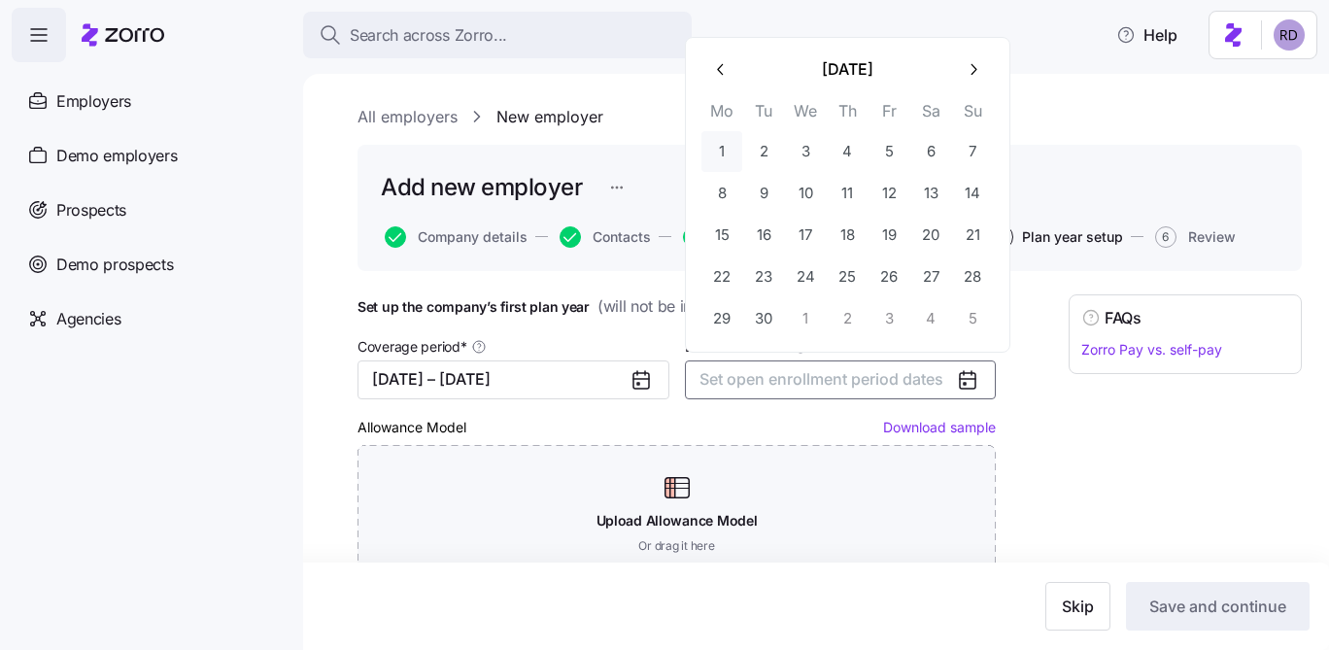
click at [718, 161] on button "1" at bounding box center [721, 151] width 41 height 41
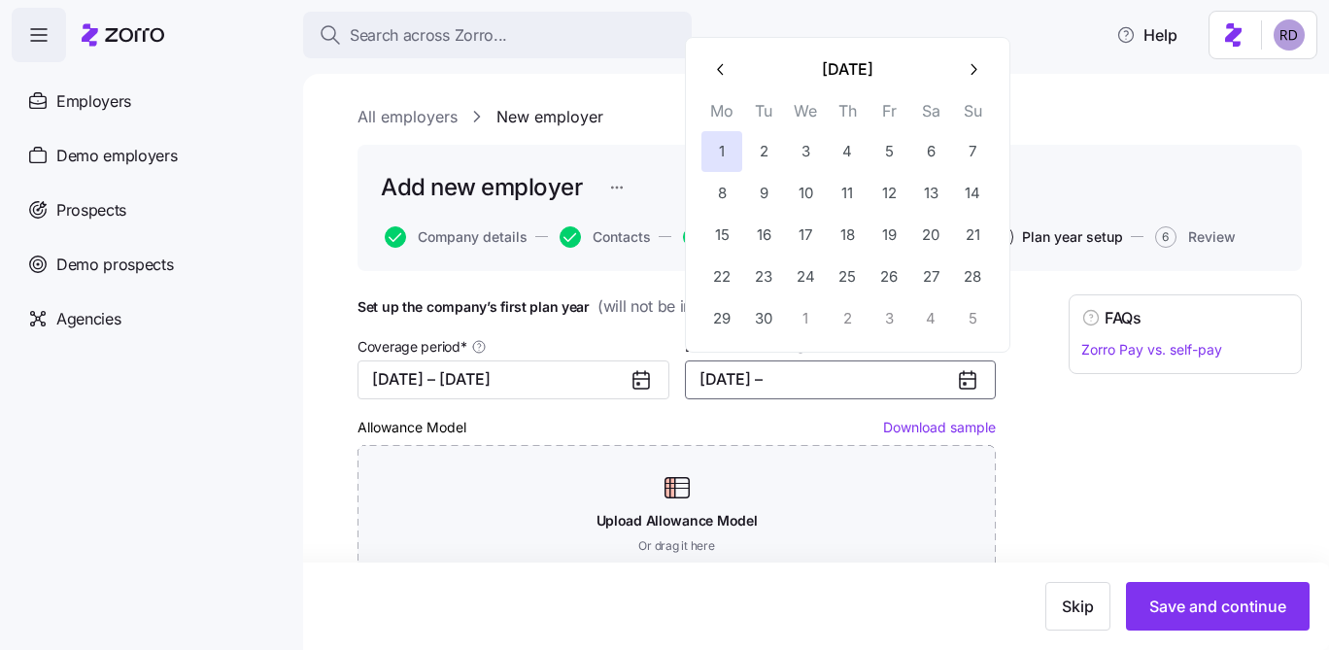
click at [976, 85] on button "button" at bounding box center [973, 70] width 41 height 41
click at [727, 275] on button "20" at bounding box center [721, 276] width 41 height 41
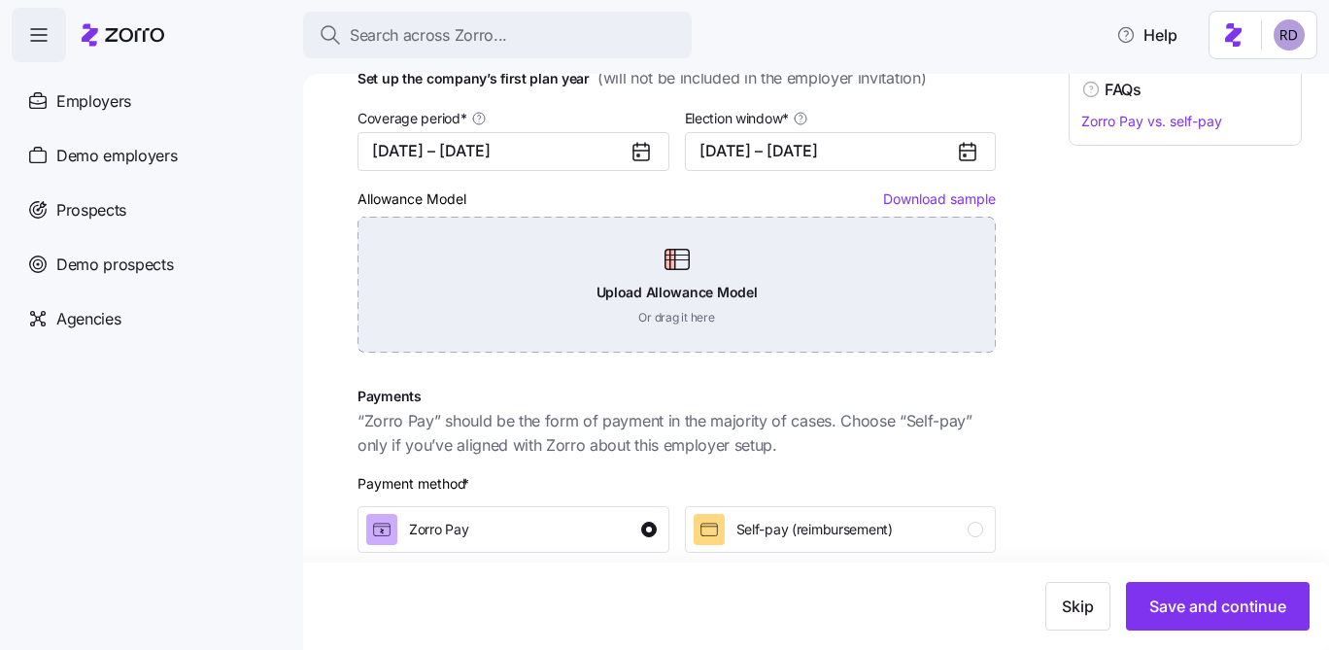
scroll to position [225, 0]
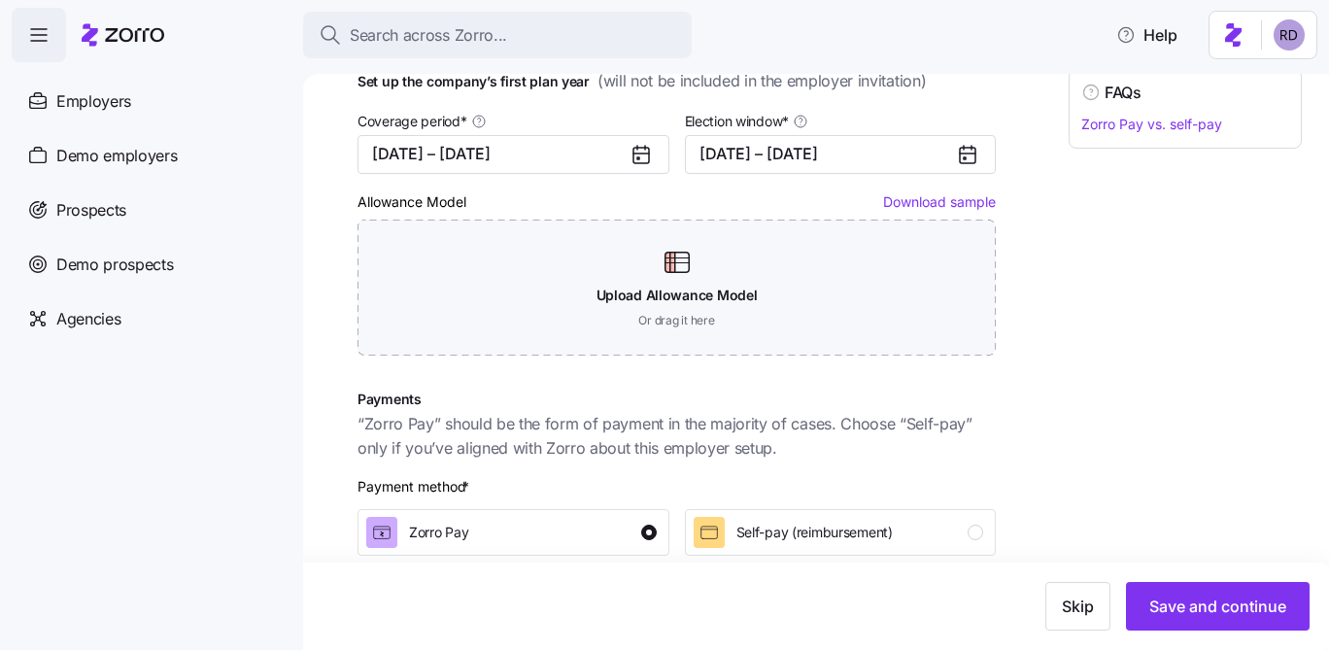
click at [909, 198] on link "Download sample" at bounding box center [939, 201] width 113 height 17
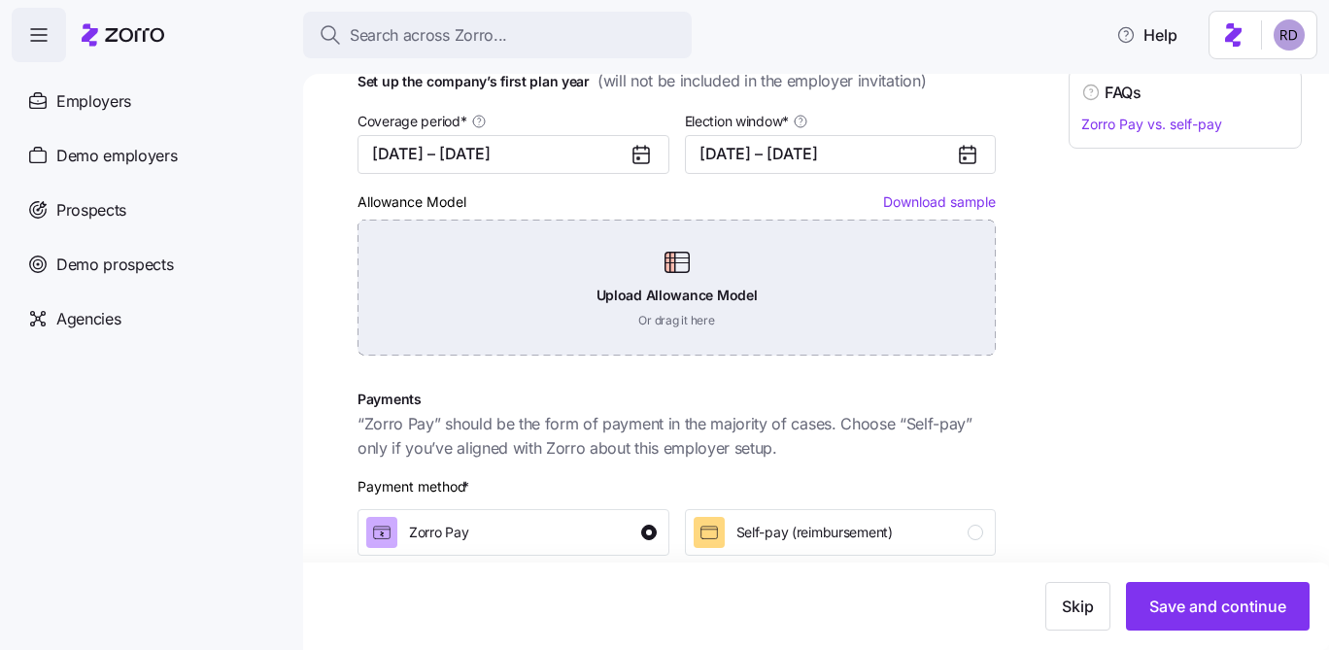
click at [707, 325] on div "Upload Allowance Model Or drag it here" at bounding box center [676, 288] width 638 height 136
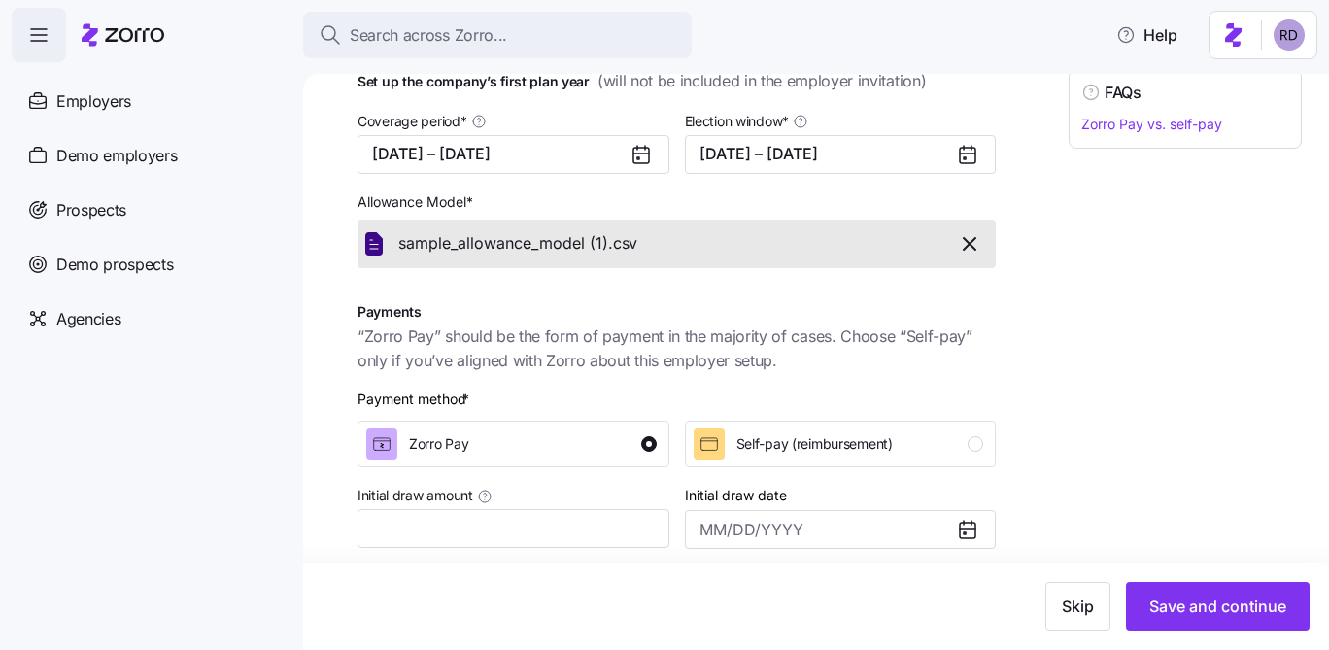
click at [982, 252] on span "button" at bounding box center [970, 243] width 34 height 23
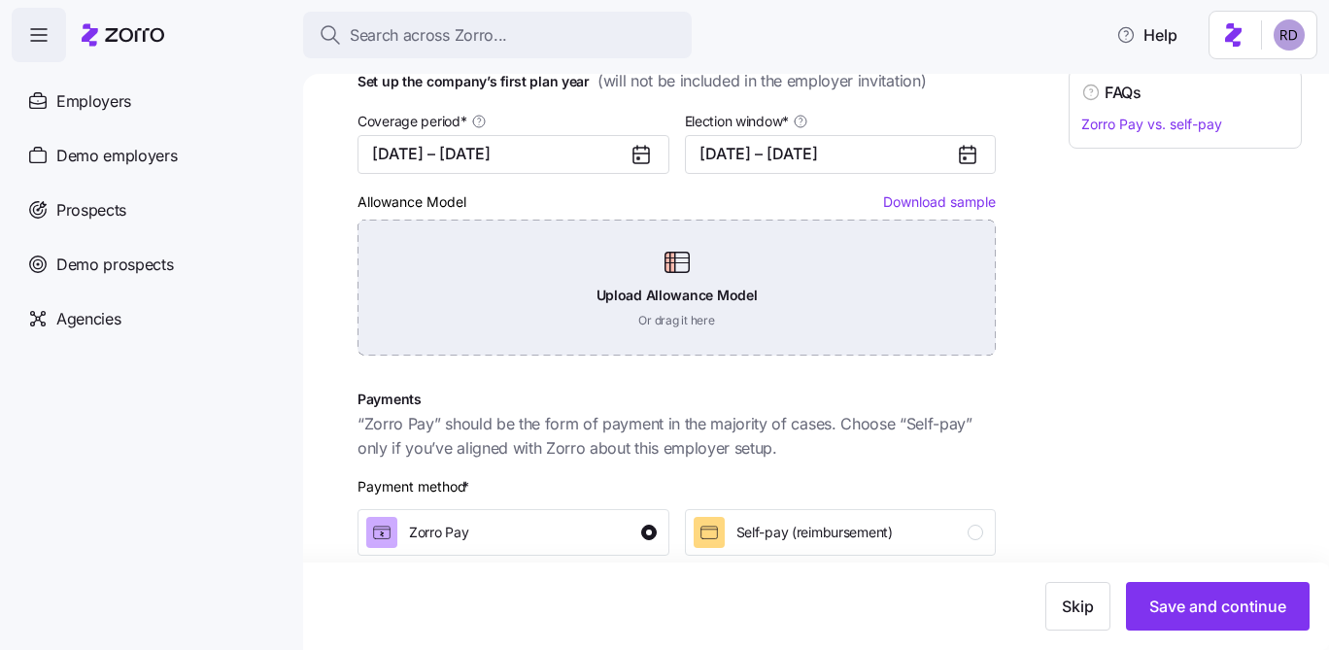
click at [892, 260] on div "Upload Allowance Model Or drag it here" at bounding box center [676, 288] width 638 height 136
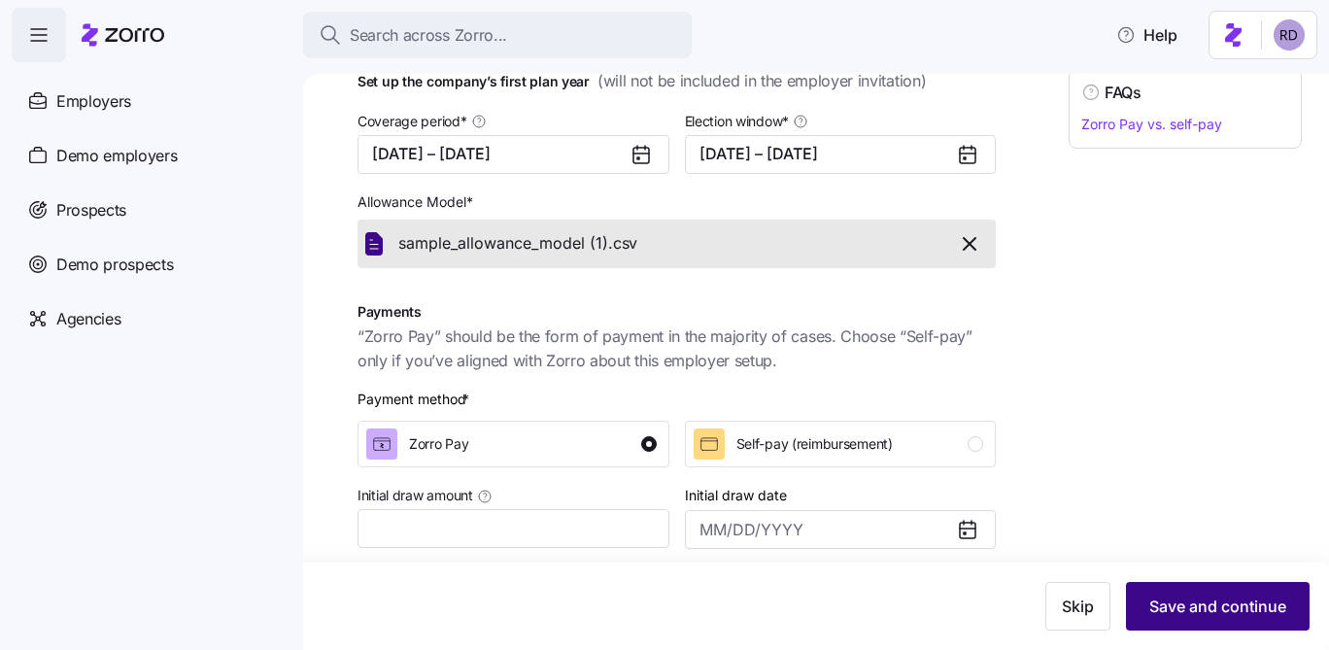
click at [1182, 608] on span "Save and continue" at bounding box center [1217, 605] width 137 height 23
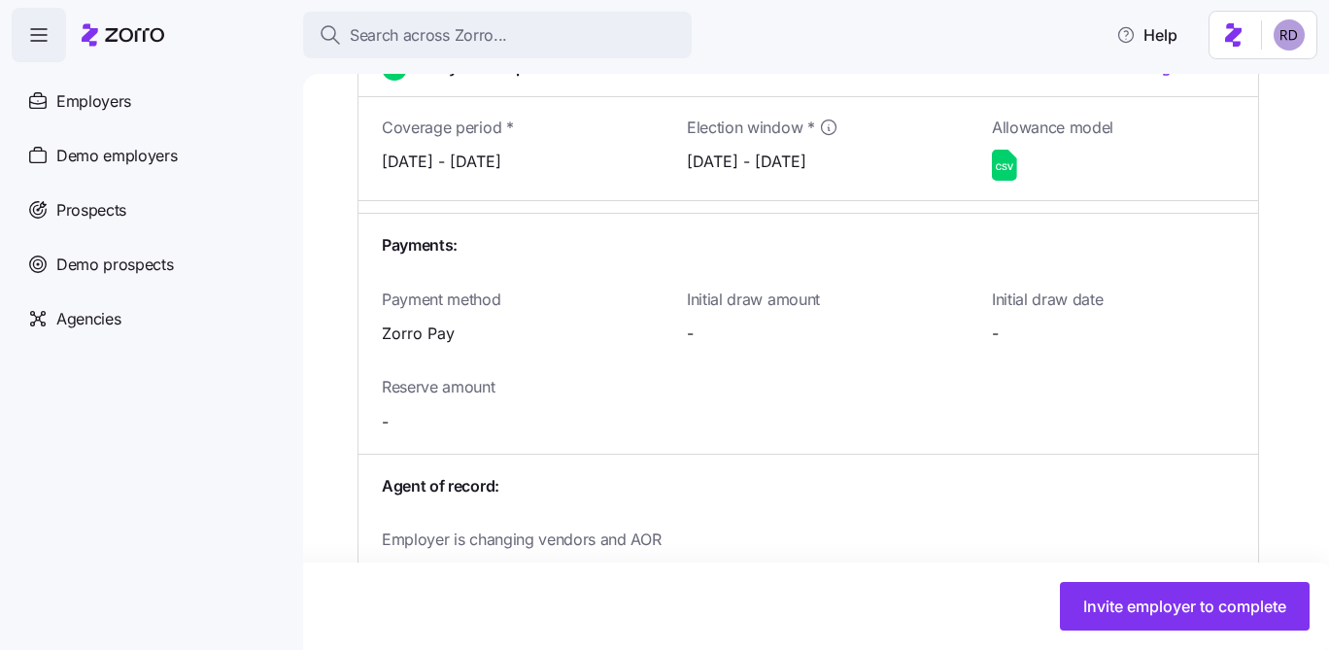
scroll to position [2051, 0]
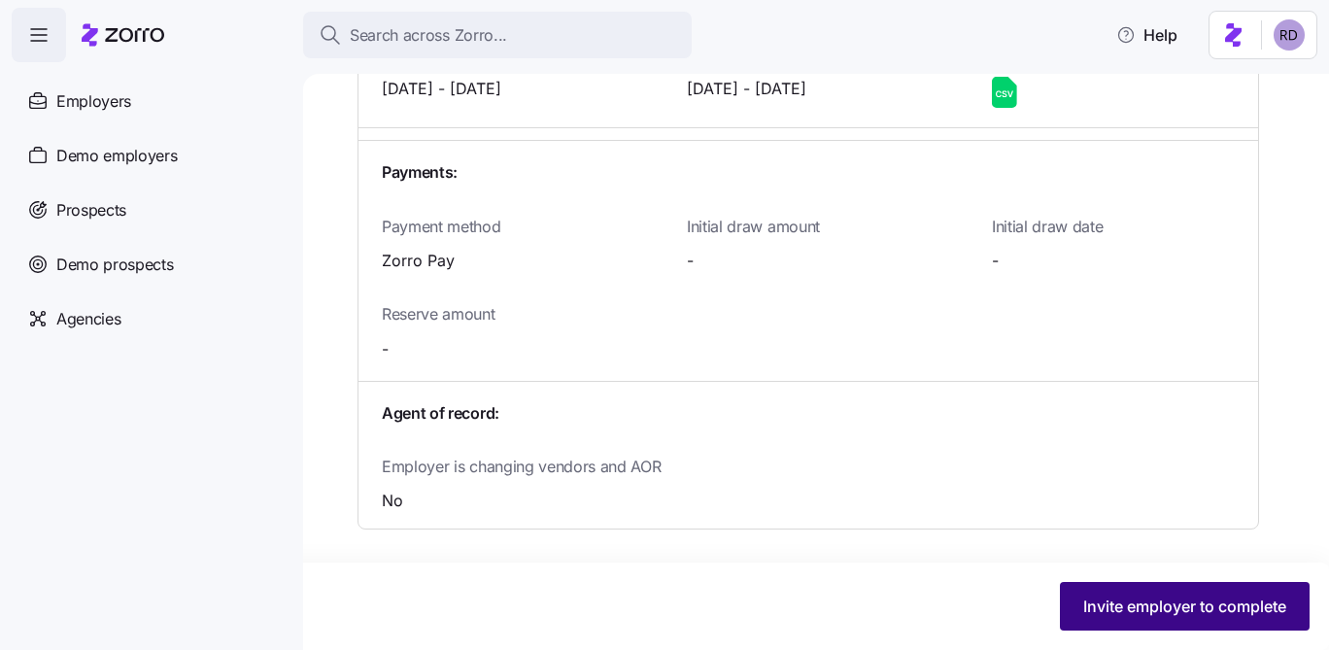
click at [1156, 600] on span "Invite employer to complete" at bounding box center [1184, 605] width 203 height 23
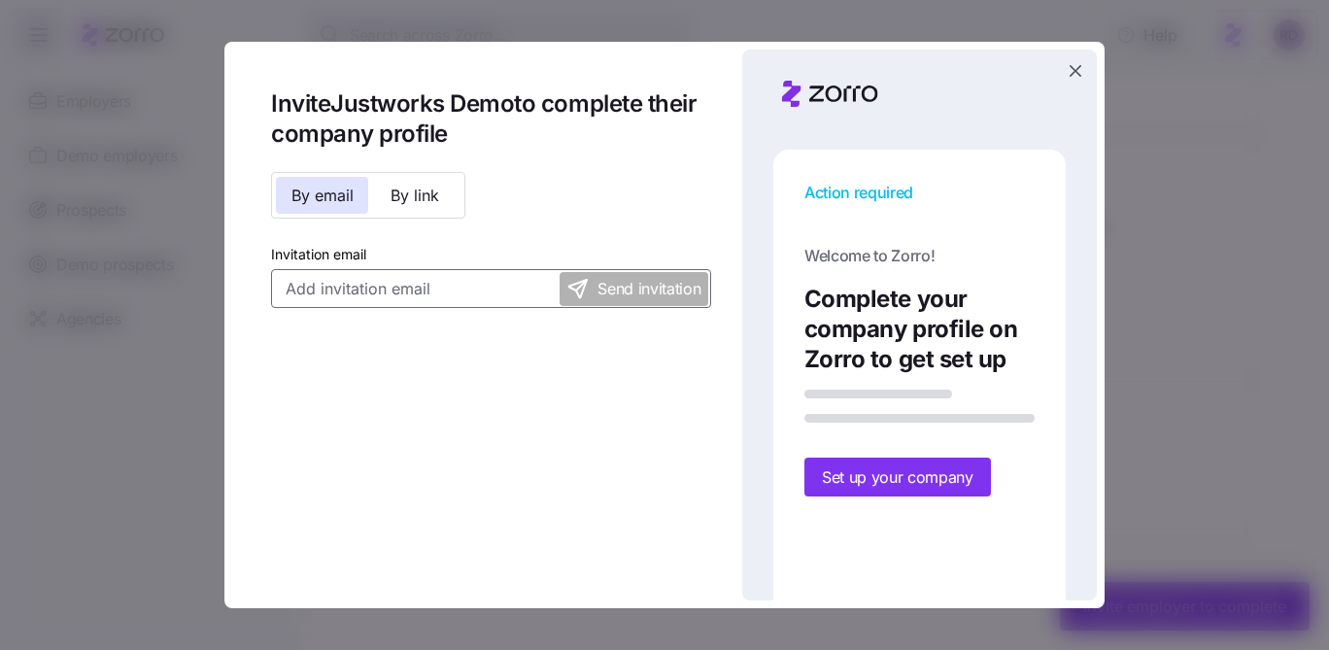
click at [376, 279] on input "Invitation email" at bounding box center [491, 288] width 440 height 39
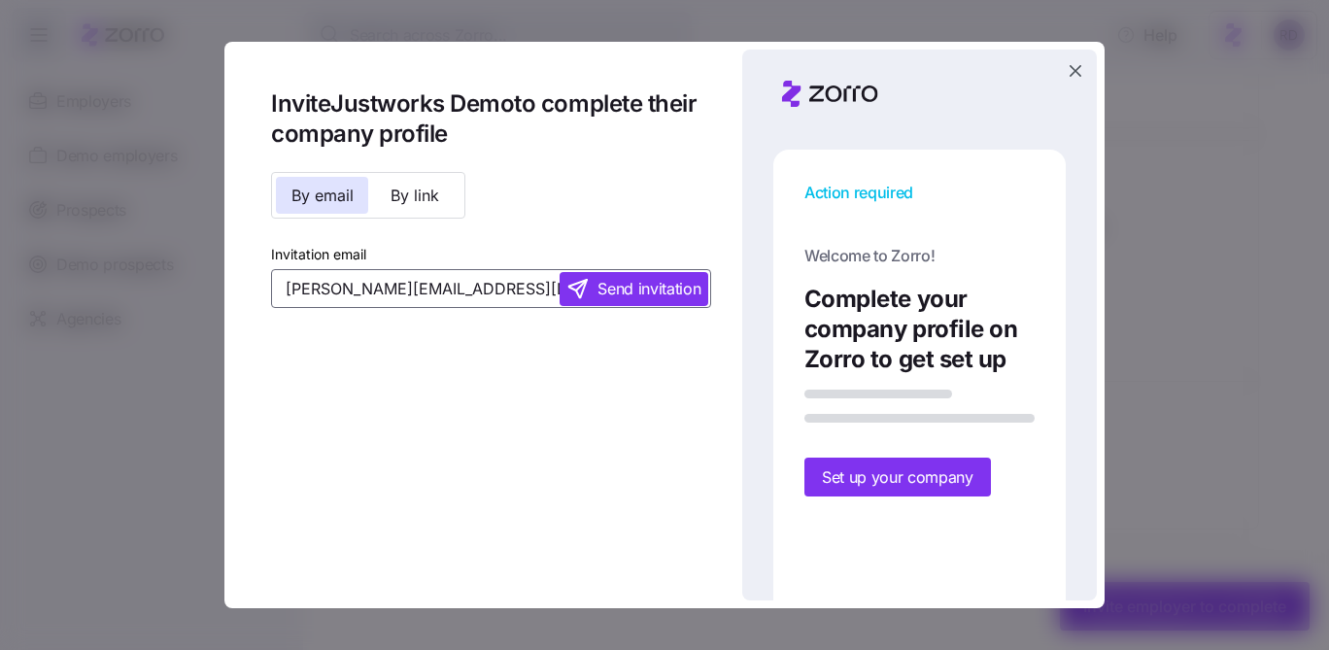
click at [343, 286] on input "[PERSON_NAME][EMAIL_ADDRESS][DOMAIN_NAME]" at bounding box center [491, 288] width 440 height 39
type input "[PERSON_NAME][EMAIL_ADDRESS][DOMAIN_NAME]"
click at [617, 275] on button "Send invitation" at bounding box center [633, 289] width 149 height 34
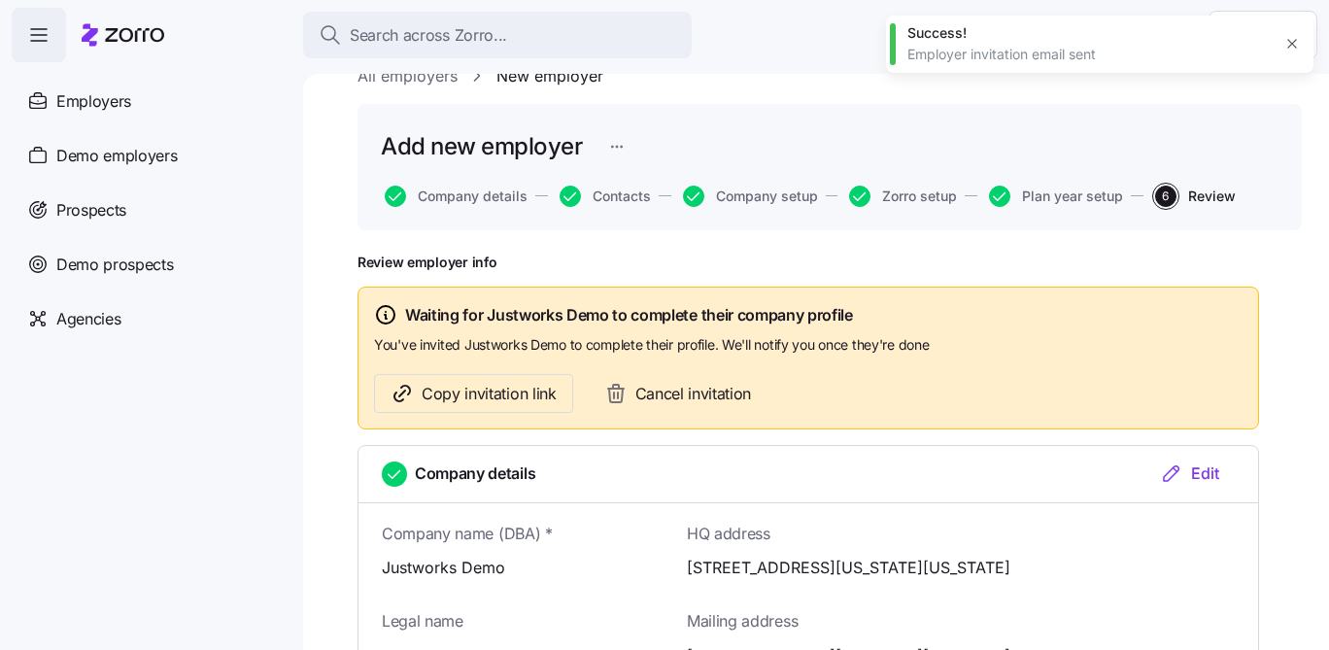
scroll to position [0, 0]
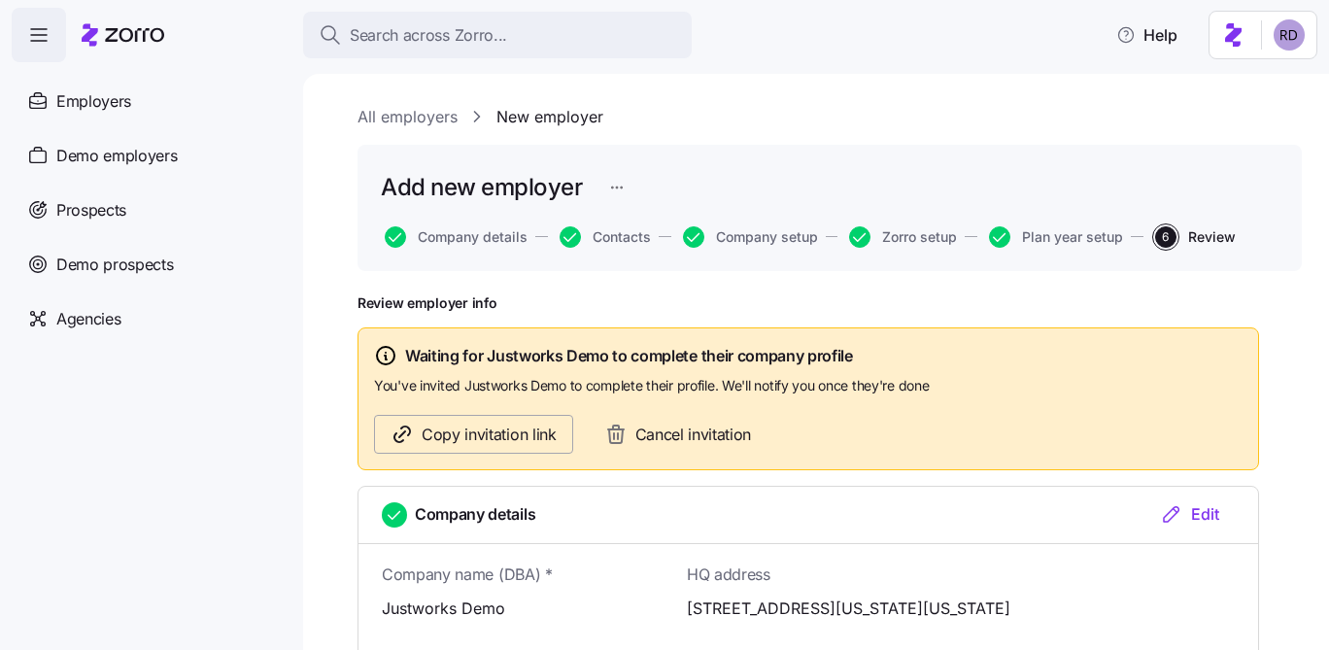
click at [527, 433] on span "Copy invitation link" at bounding box center [489, 435] width 135 height 24
